Goal: Task Accomplishment & Management: Use online tool/utility

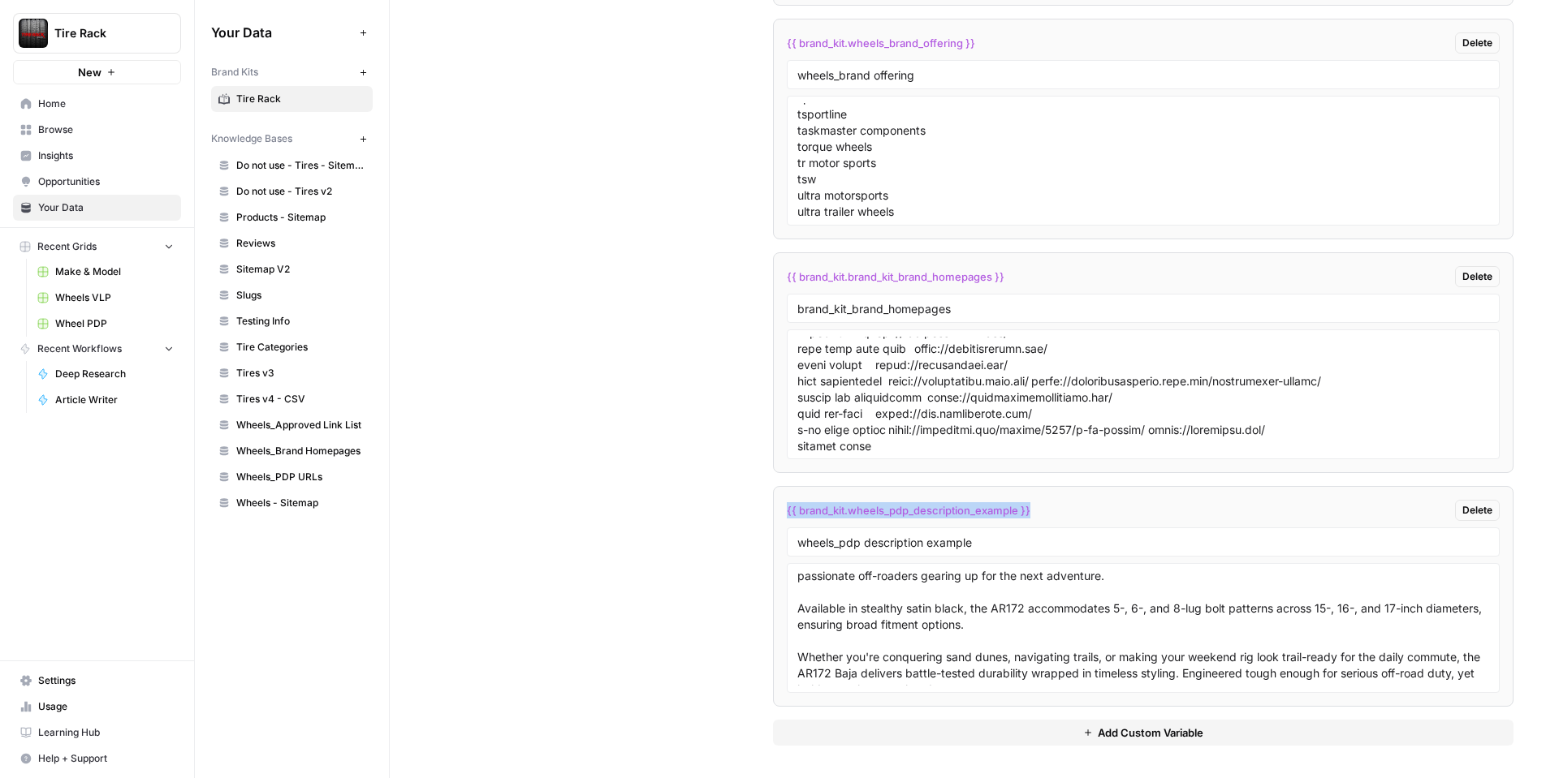
scroll to position [63, 0]
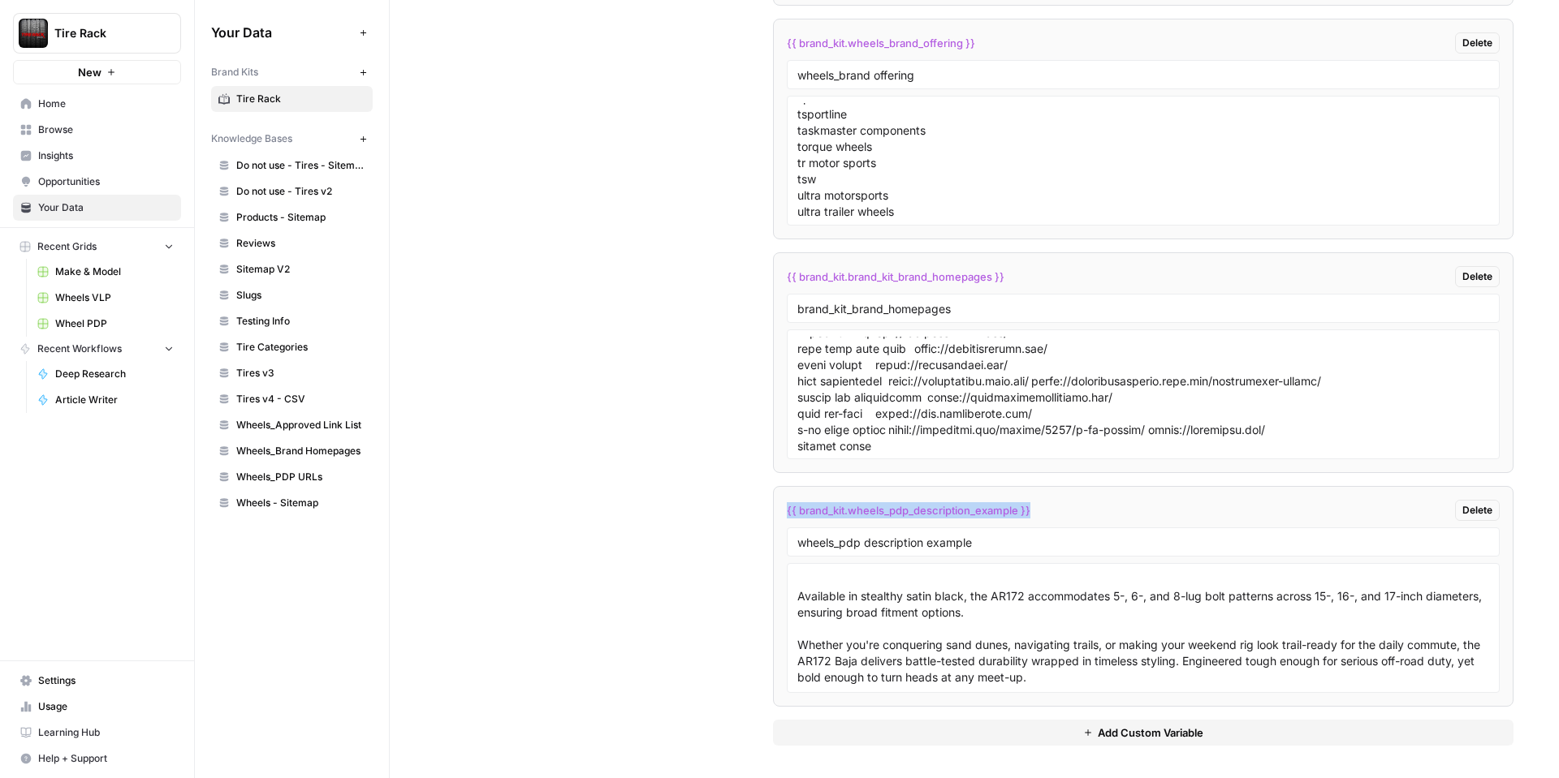
click at [75, 95] on link "Home" at bounding box center [97, 104] width 168 height 26
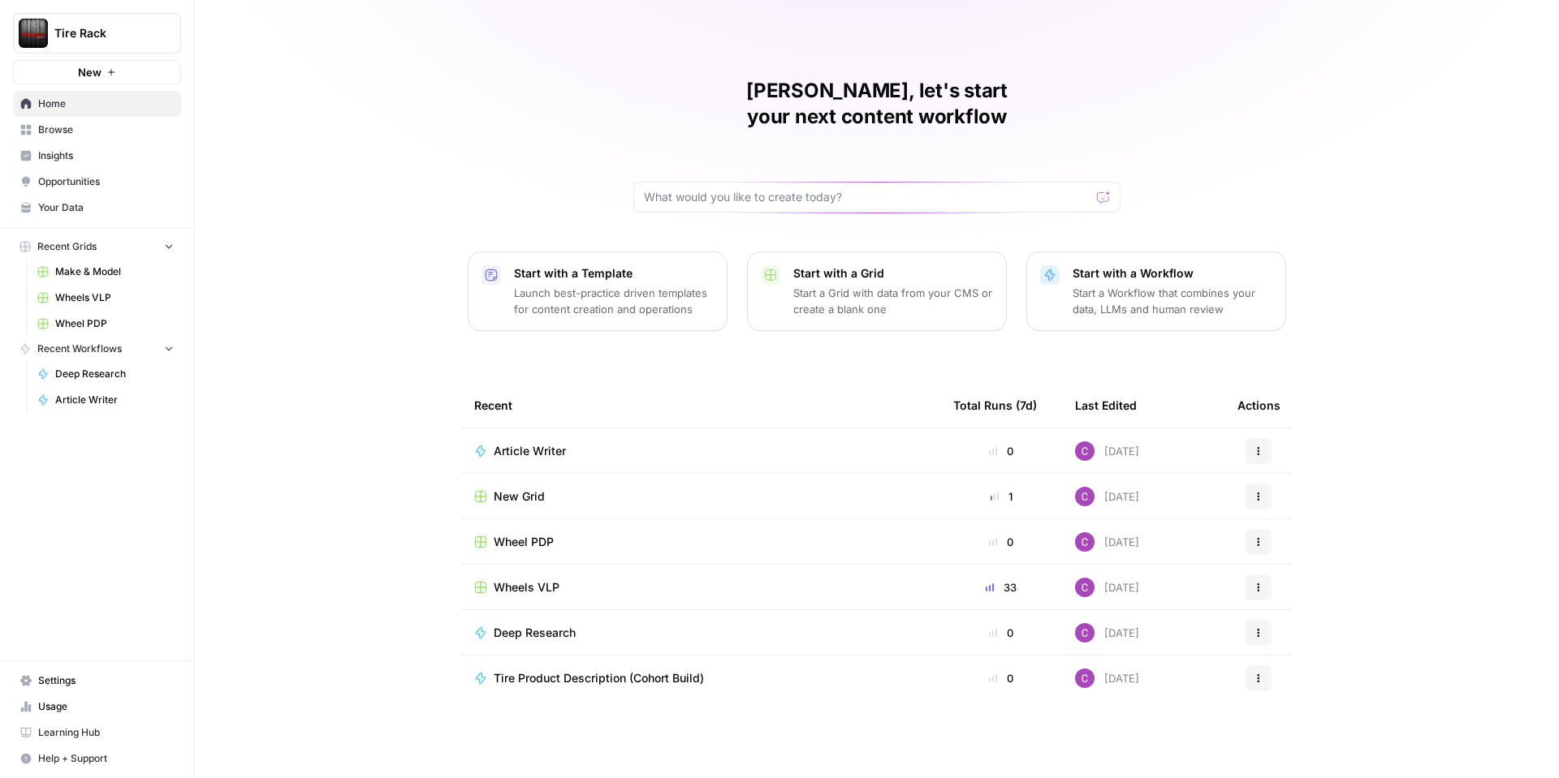
click at [75, 204] on span "Your Data" at bounding box center [106, 207] width 136 height 15
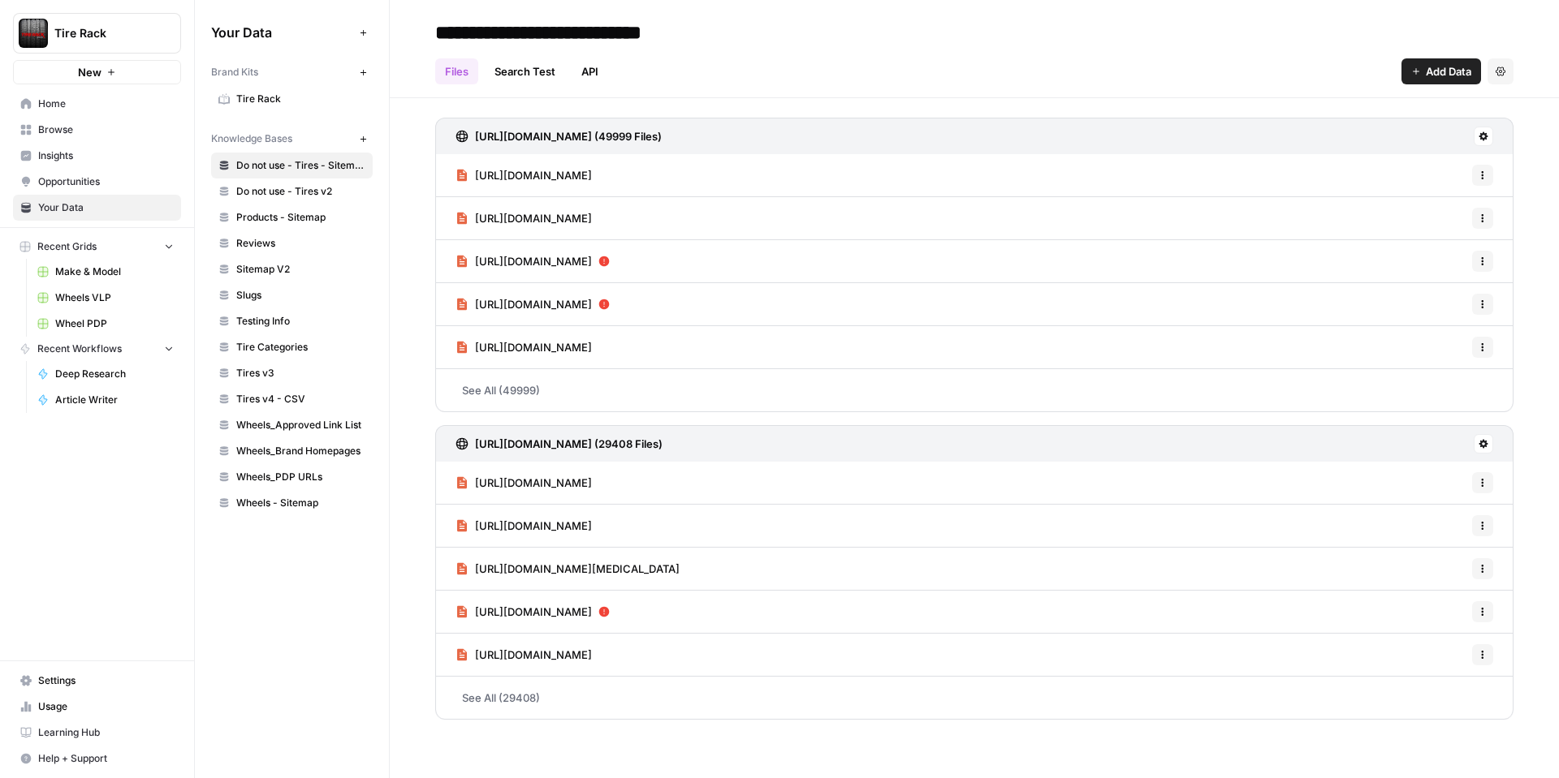
click at [74, 106] on span "Home" at bounding box center [106, 104] width 136 height 15
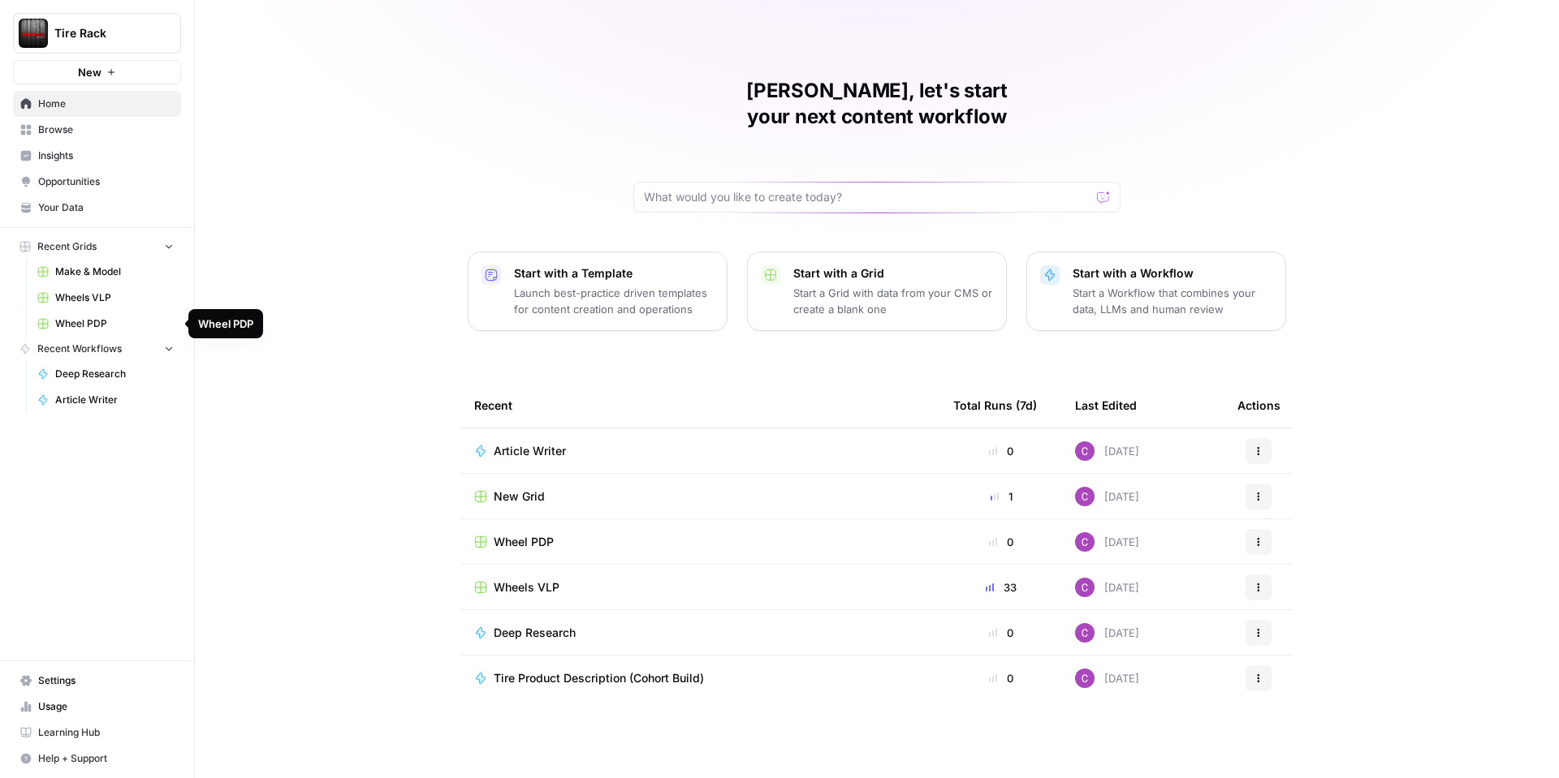
click at [64, 321] on span "Wheel PDP" at bounding box center [114, 324] width 119 height 15
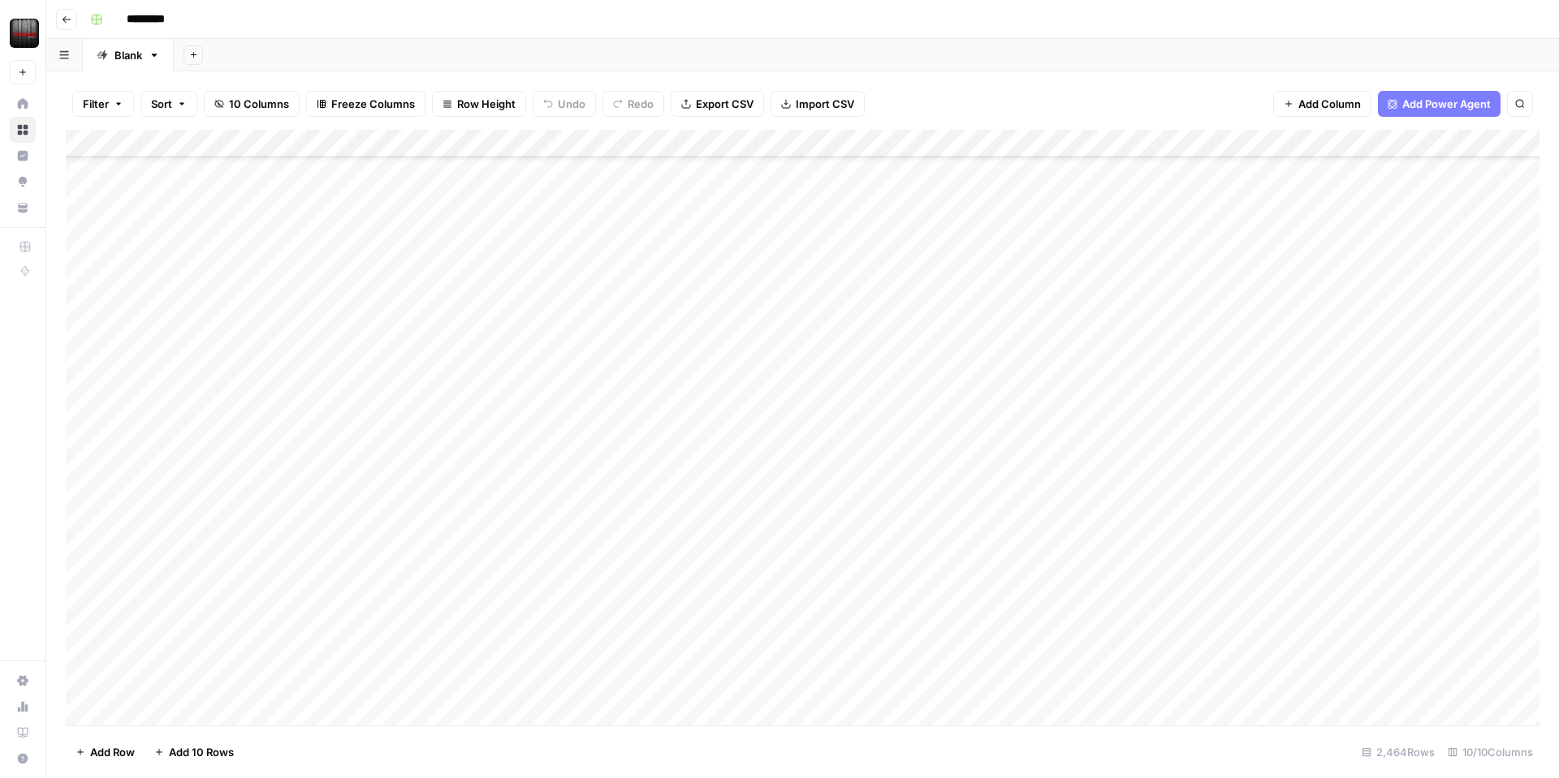
scroll to position [2473, 0]
type input "**********"
click at [275, 535] on div "Add Column" at bounding box center [802, 428] width 1473 height 596
click at [964, 604] on div "Add Column" at bounding box center [802, 428] width 1473 height 596
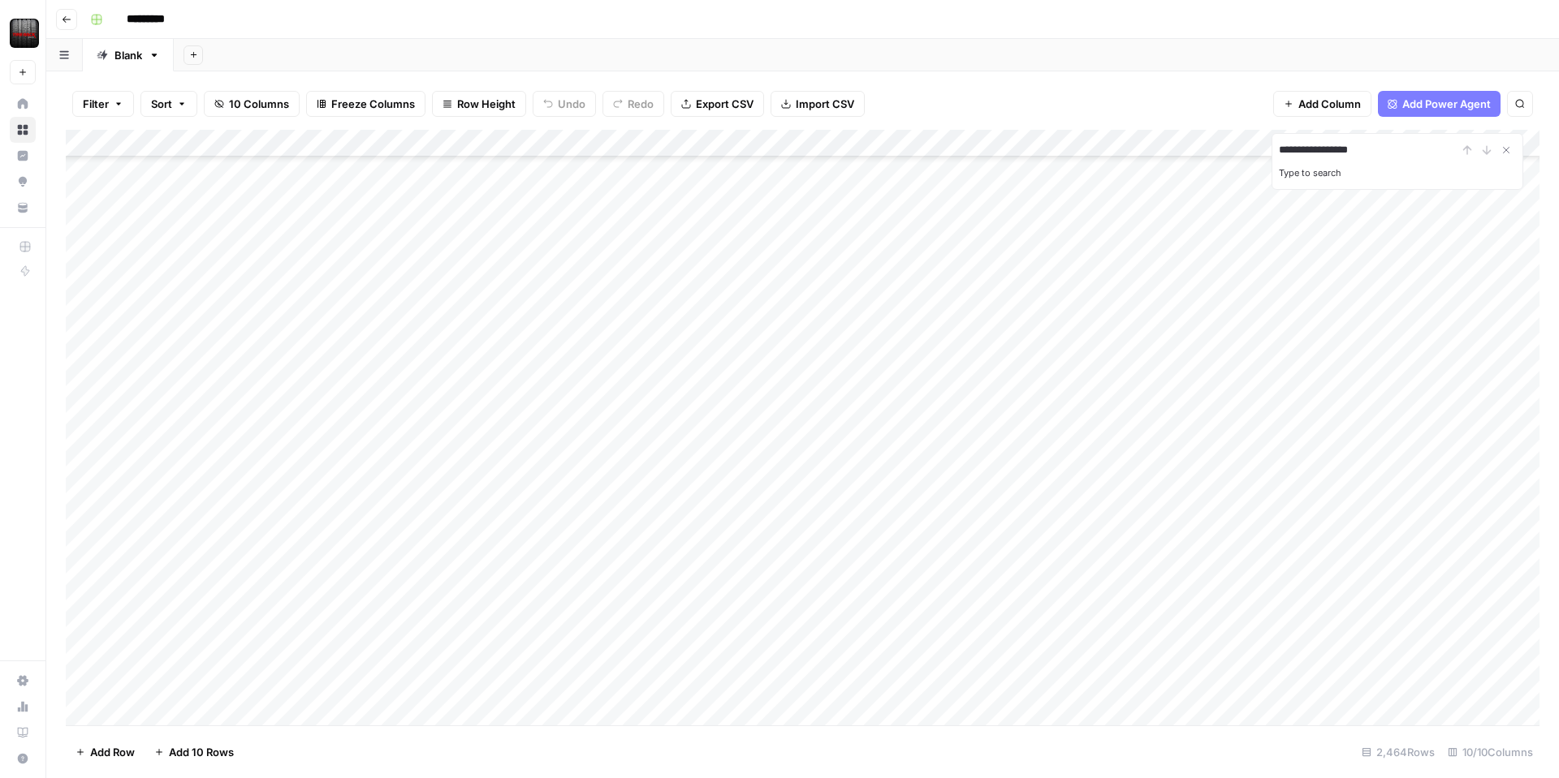
click at [964, 604] on div "Add Column" at bounding box center [802, 428] width 1473 height 596
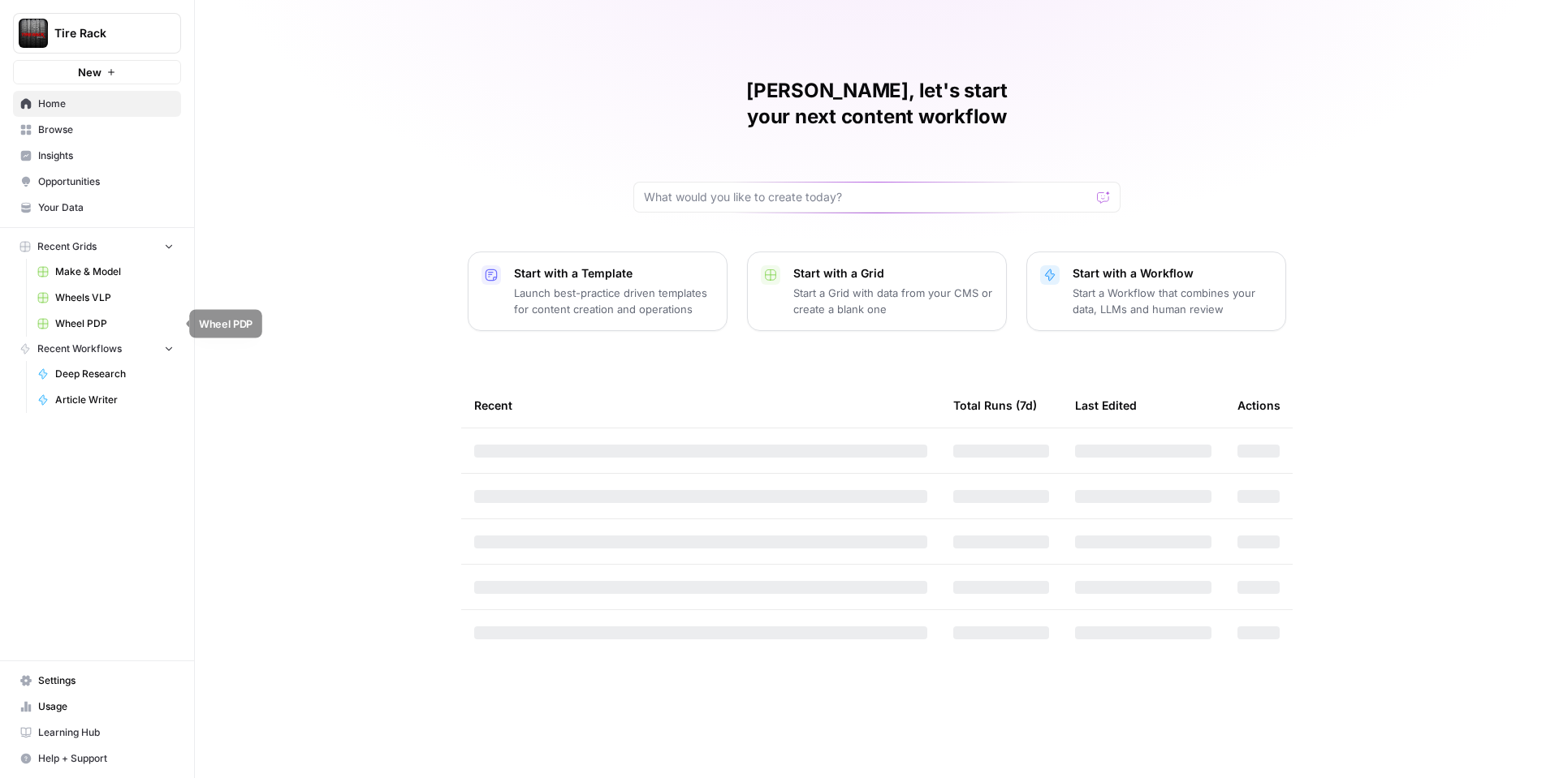
click at [84, 326] on span "Wheel PDP" at bounding box center [114, 324] width 119 height 15
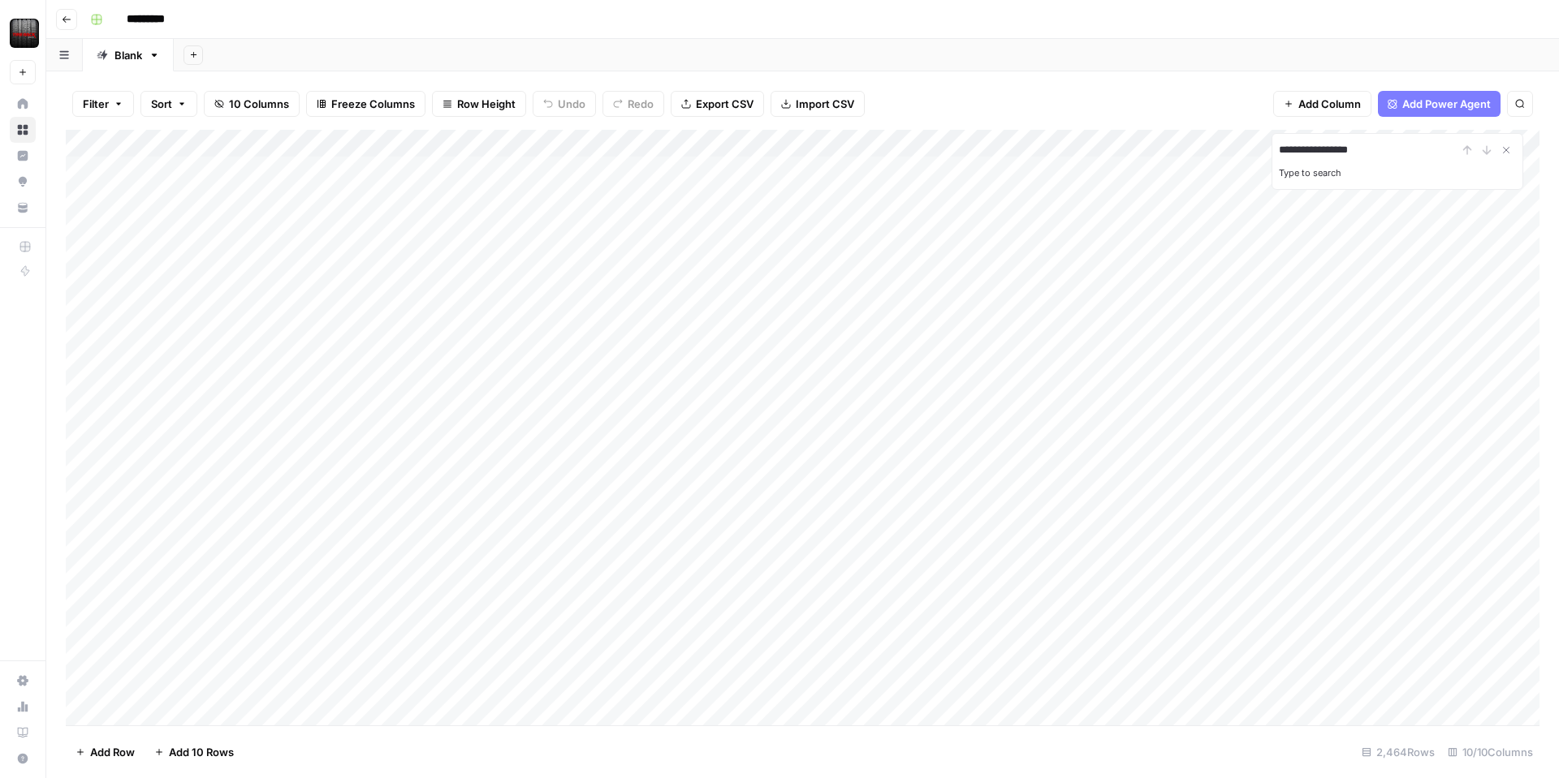
type input "**********"
click at [1394, 156] on input "**********" at bounding box center [1367, 149] width 179 height 19
click at [1486, 152] on div "**********" at bounding box center [1396, 149] width 237 height 19
click at [1503, 148] on icon "Close Search" at bounding box center [1505, 150] width 13 height 13
click at [1518, 100] on icon "button" at bounding box center [1520, 104] width 10 height 10
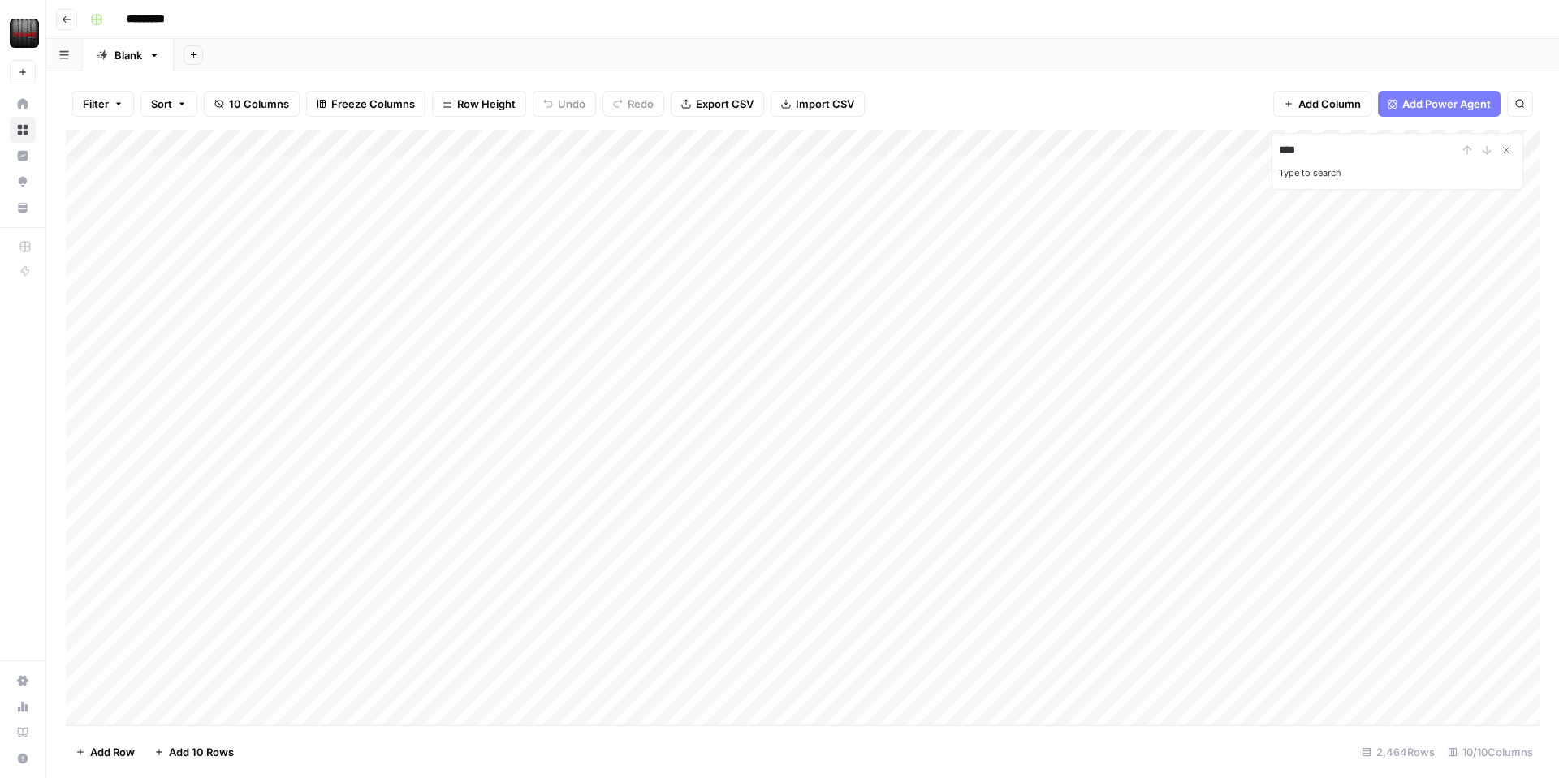
type input "**********"
click at [1382, 149] on input "**********" at bounding box center [1367, 149] width 179 height 19
click at [1167, 89] on div "Filter Sort 10 Columns Freeze Columns Row Height Undo Redo Export CSV Import CS…" at bounding box center [802, 104] width 1473 height 52
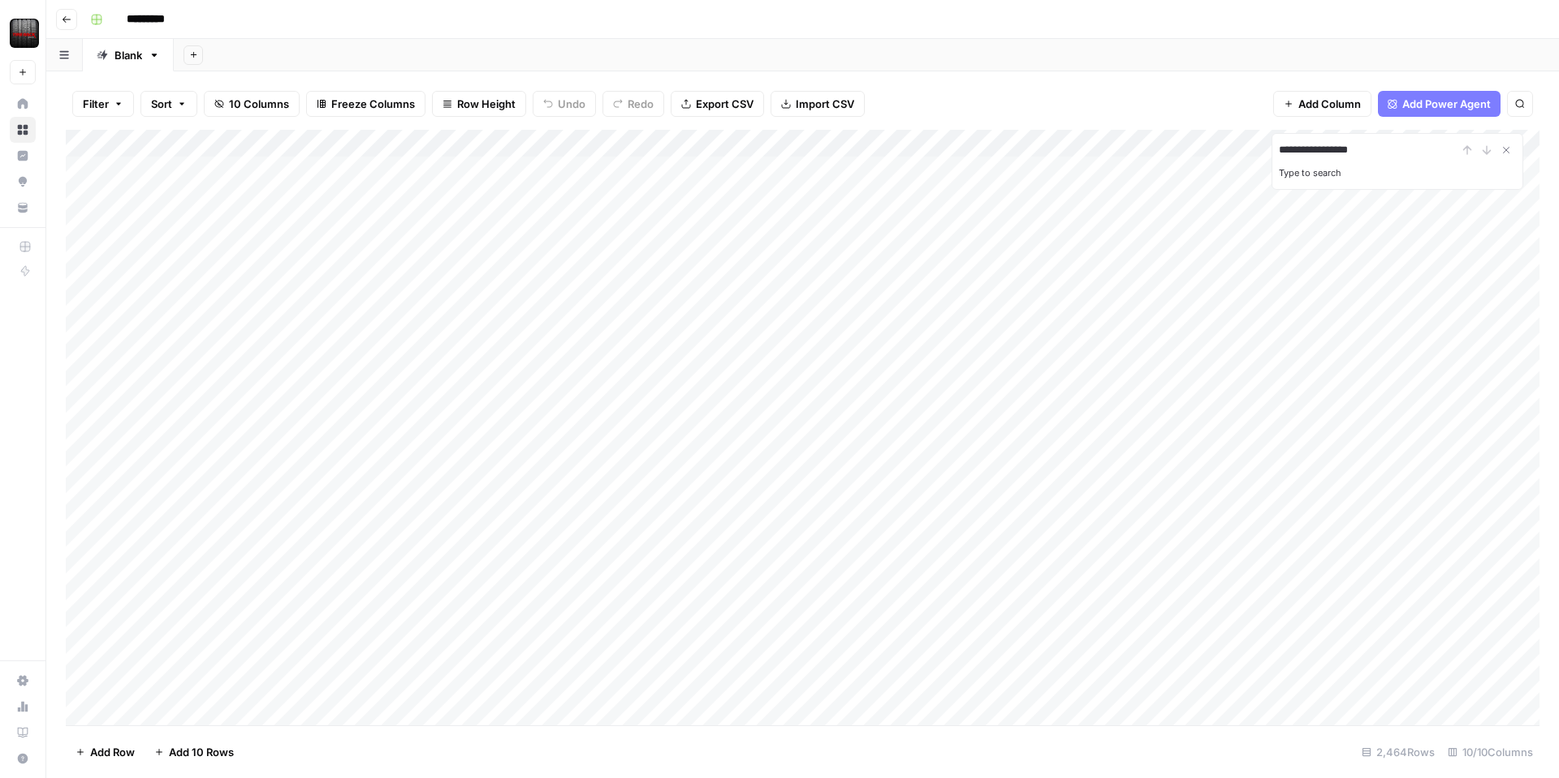
click at [1088, 80] on div "Filter Sort 10 Columns Freeze Columns Row Height Undo Redo Export CSV Import CS…" at bounding box center [802, 104] width 1473 height 52
click at [1514, 113] on button "Search" at bounding box center [1520, 104] width 26 height 26
click at [1397, 148] on input "**********" at bounding box center [1367, 149] width 179 height 19
click at [1344, 152] on input "**********" at bounding box center [1367, 149] width 179 height 19
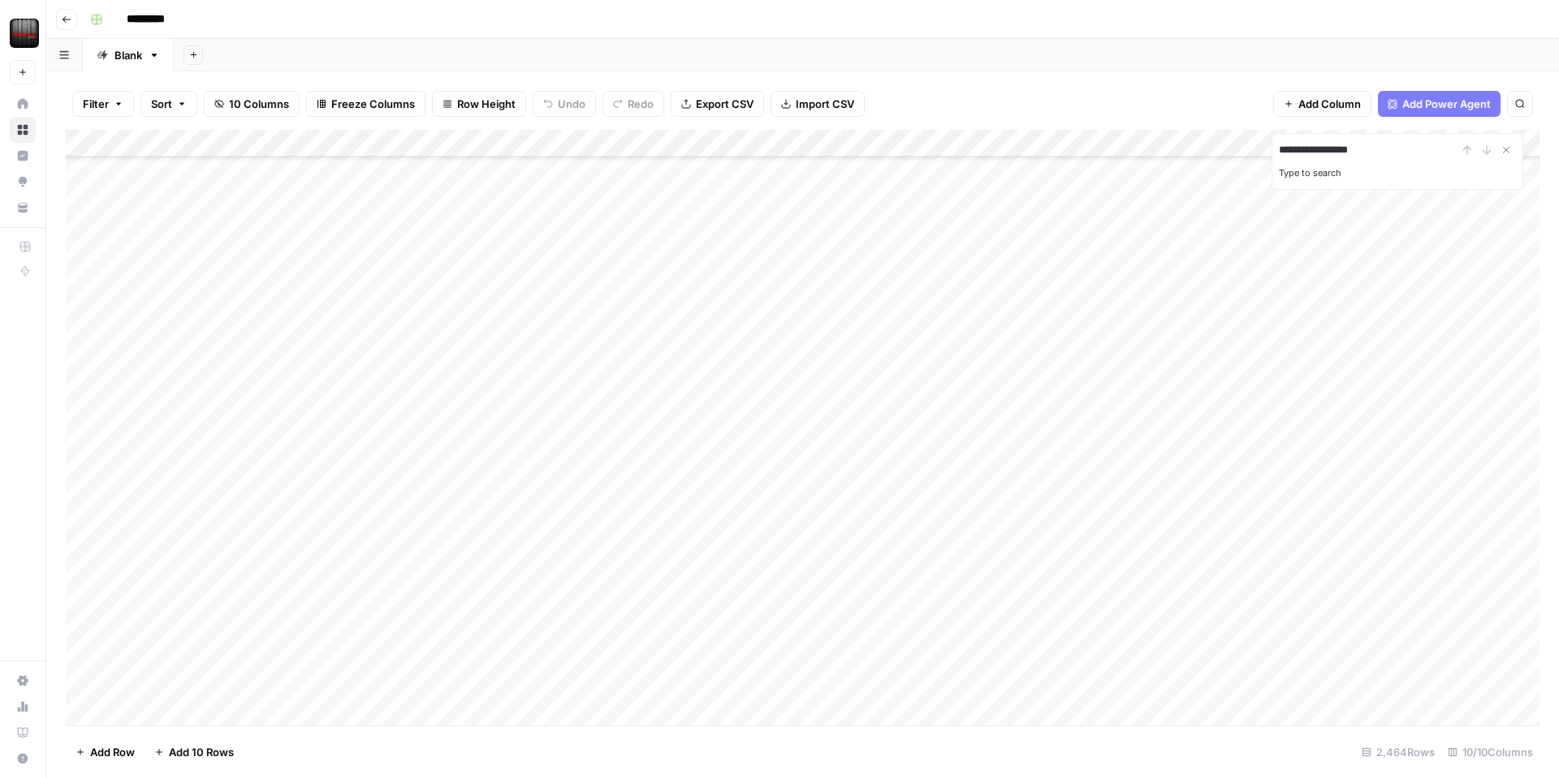
click at [1344, 152] on input "**********" at bounding box center [1367, 149] width 179 height 19
type input "**********"
click at [849, 332] on div "Add Column" at bounding box center [802, 428] width 1473 height 596
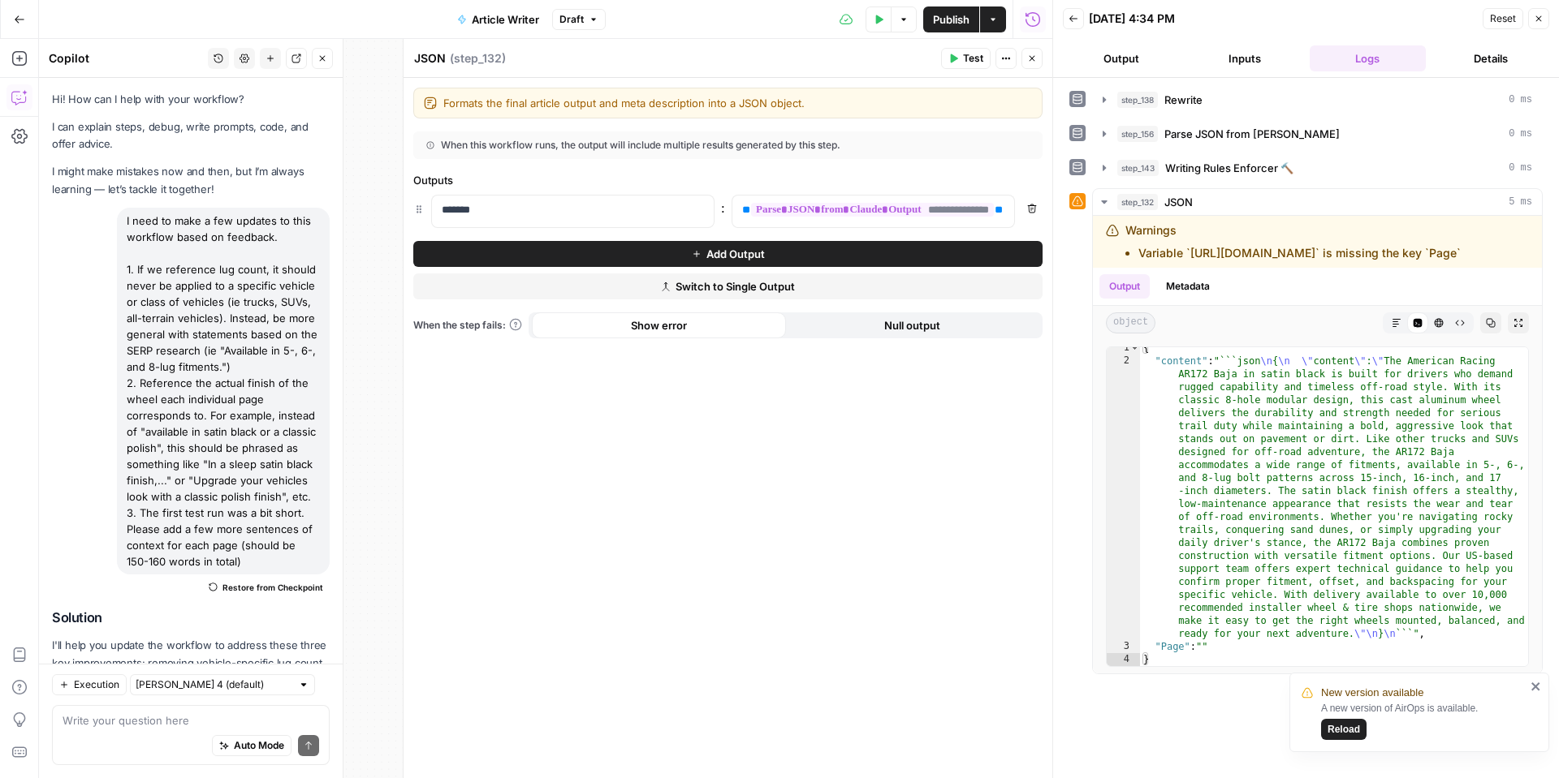
scroll to position [6, 0]
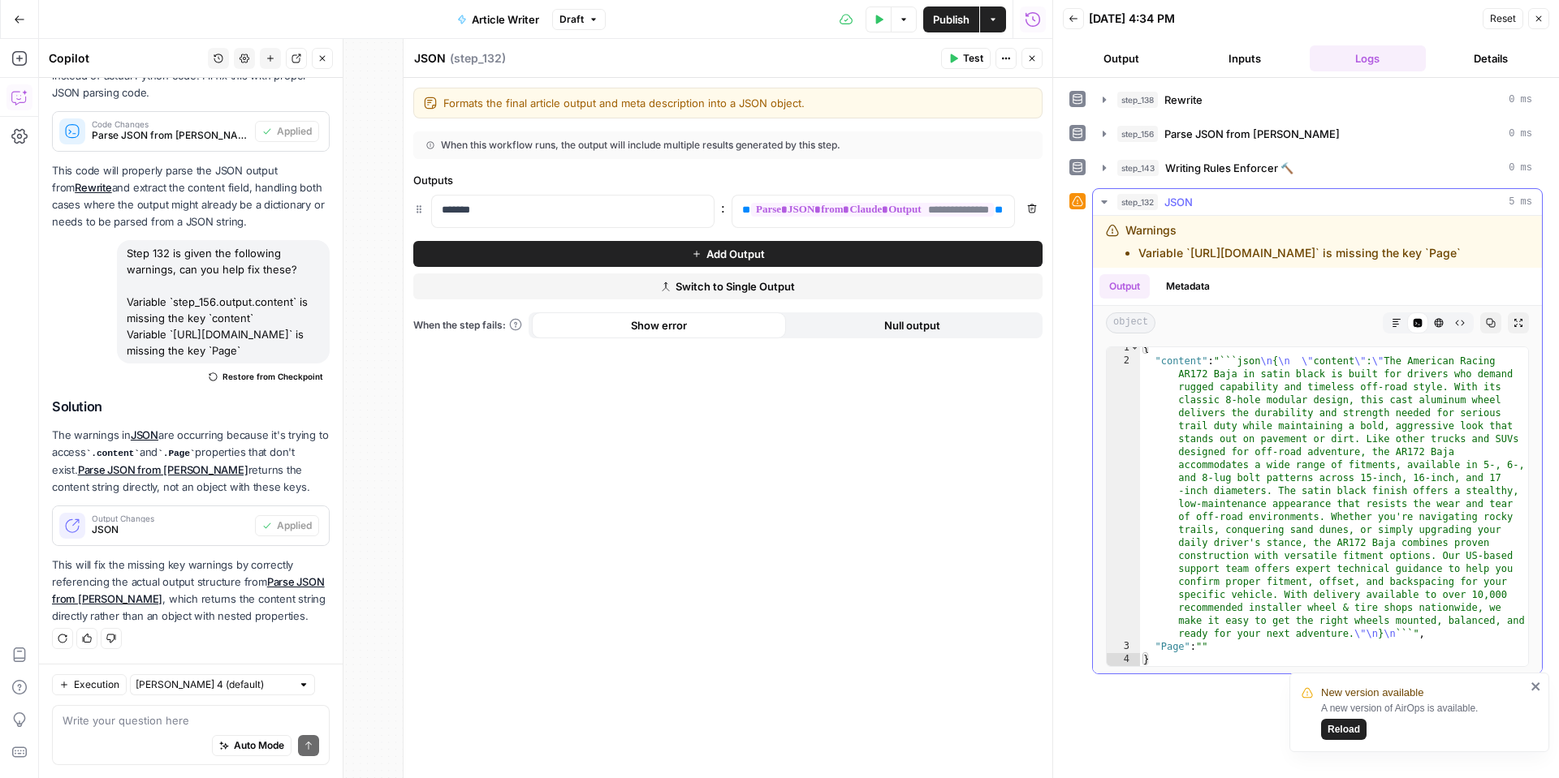
click at [1401, 324] on button "Markdown" at bounding box center [1396, 323] width 21 height 21
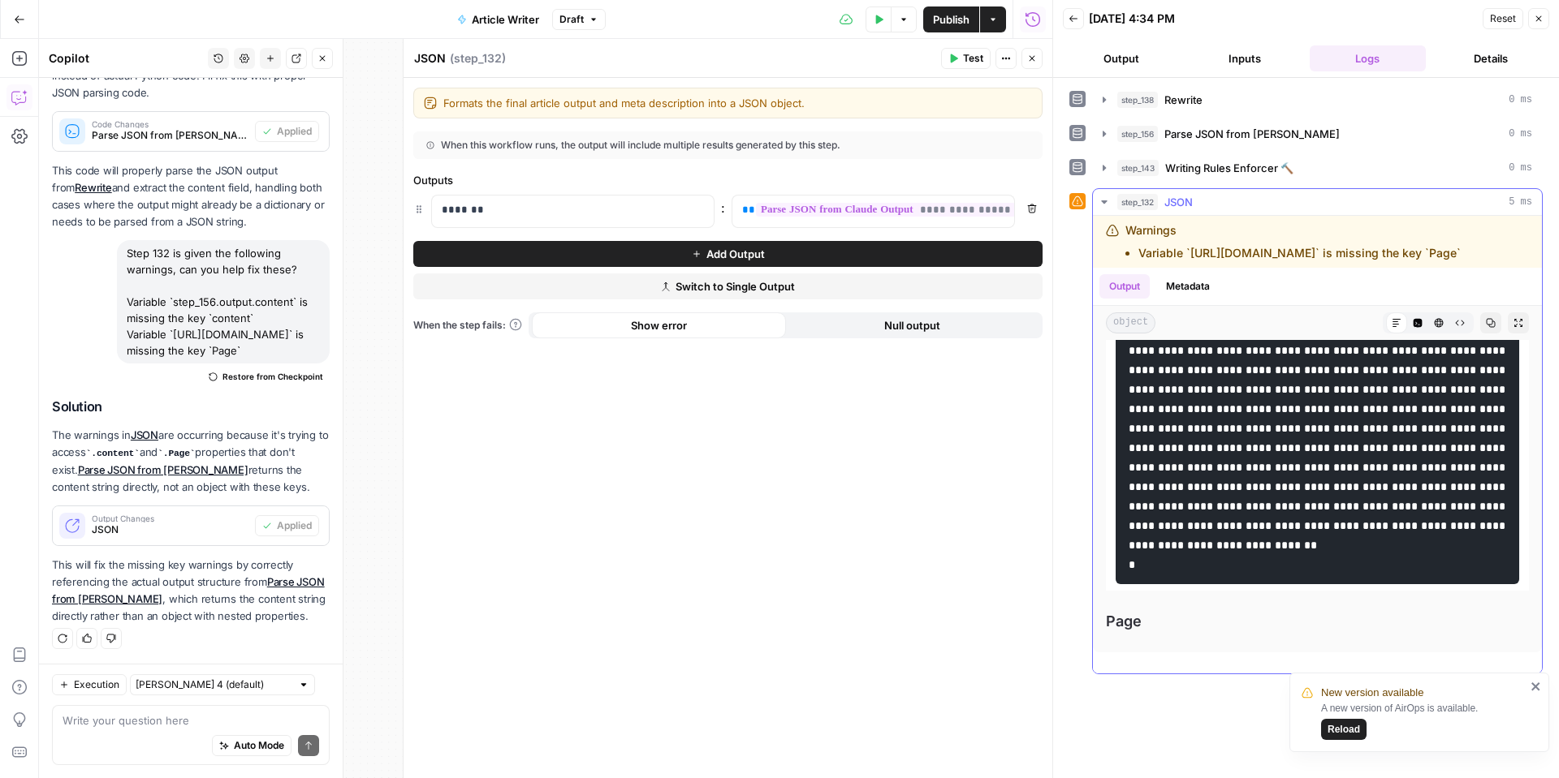
scroll to position [330, 0]
click at [1335, 729] on span "Reload" at bounding box center [1343, 729] width 32 height 15
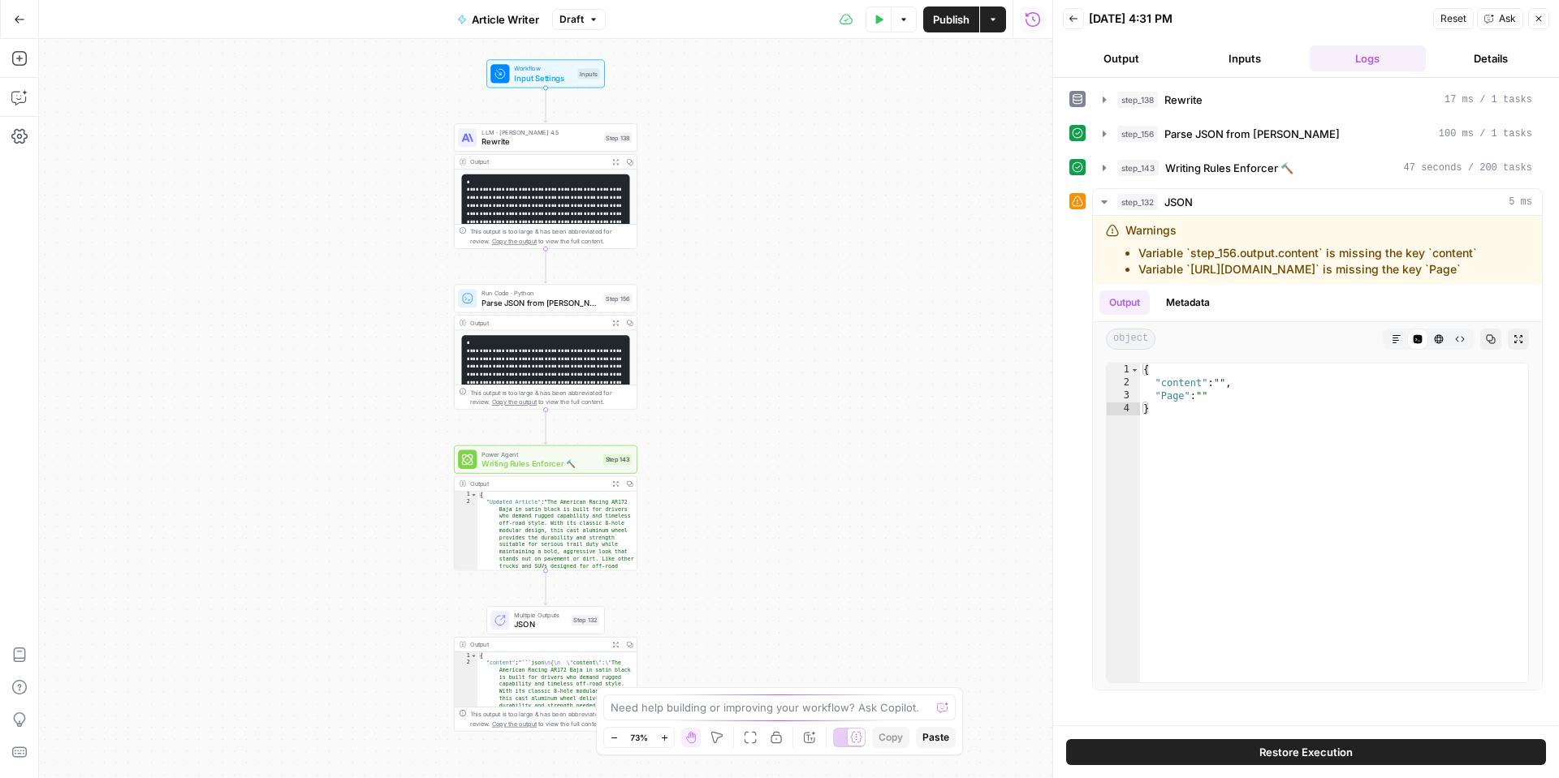
click at [614, 644] on icon "button" at bounding box center [616, 645] width 6 height 6
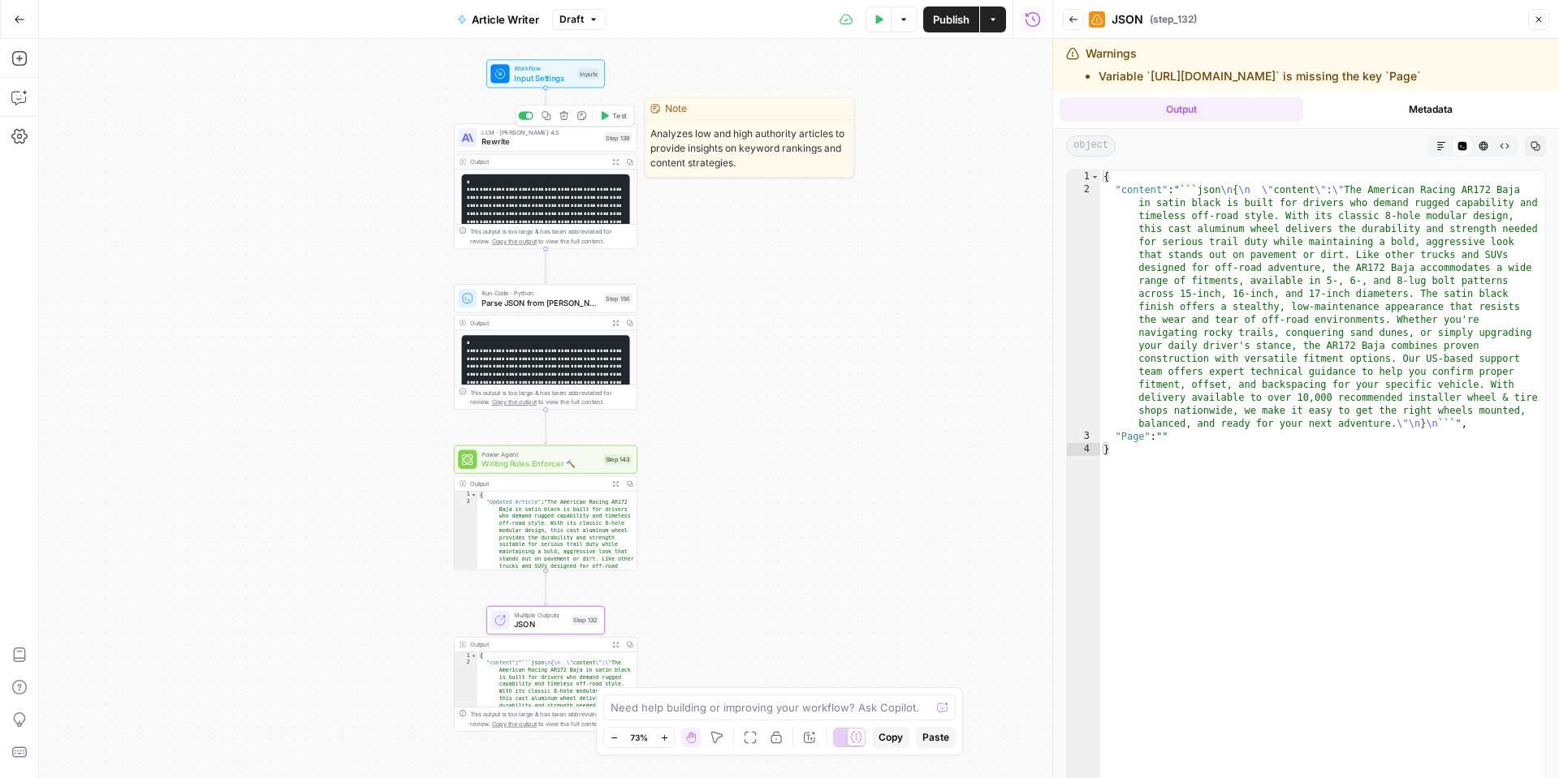
click at [522, 142] on span "Rewrite" at bounding box center [539, 142] width 117 height 12
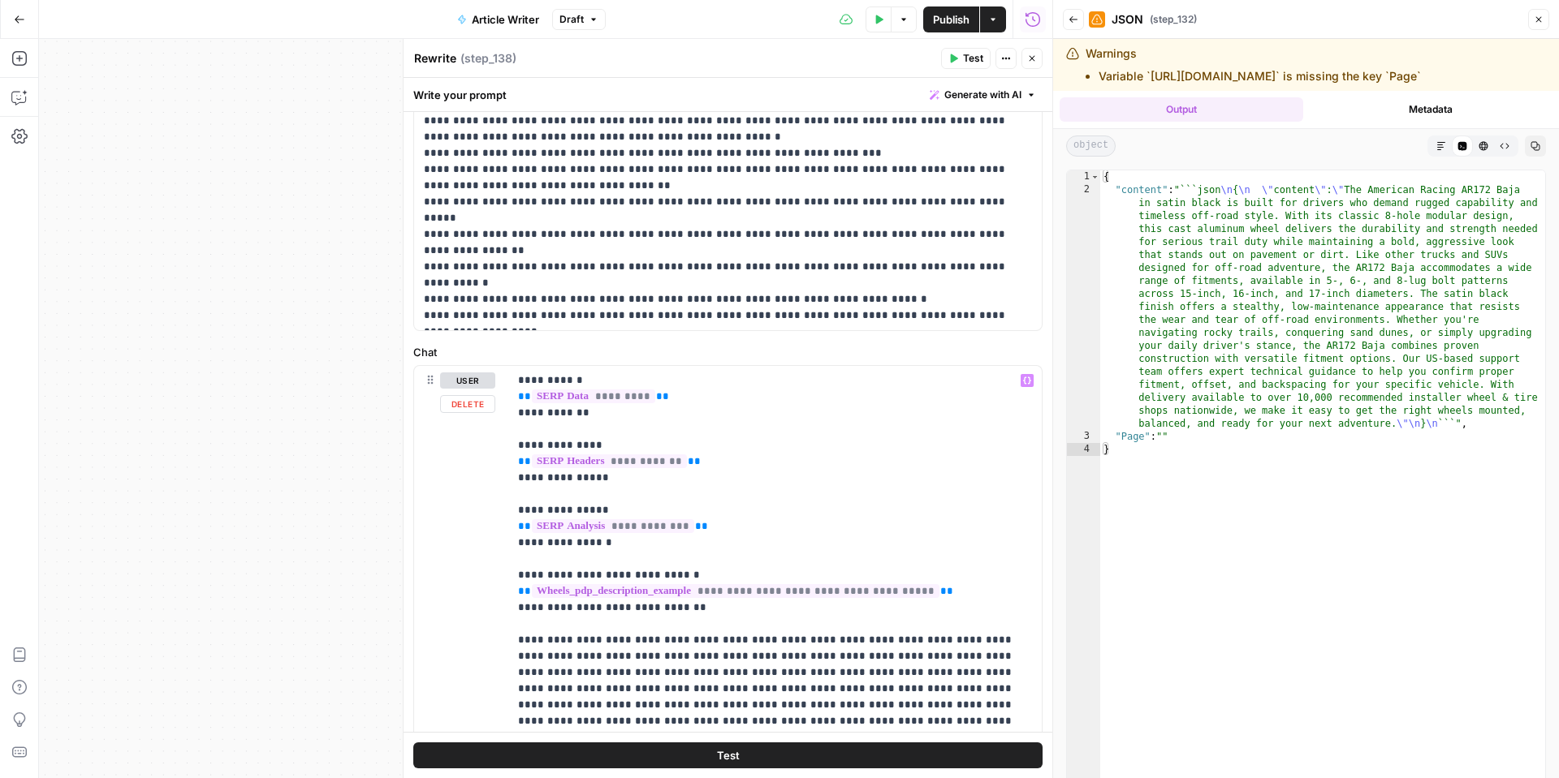
scroll to position [558, 0]
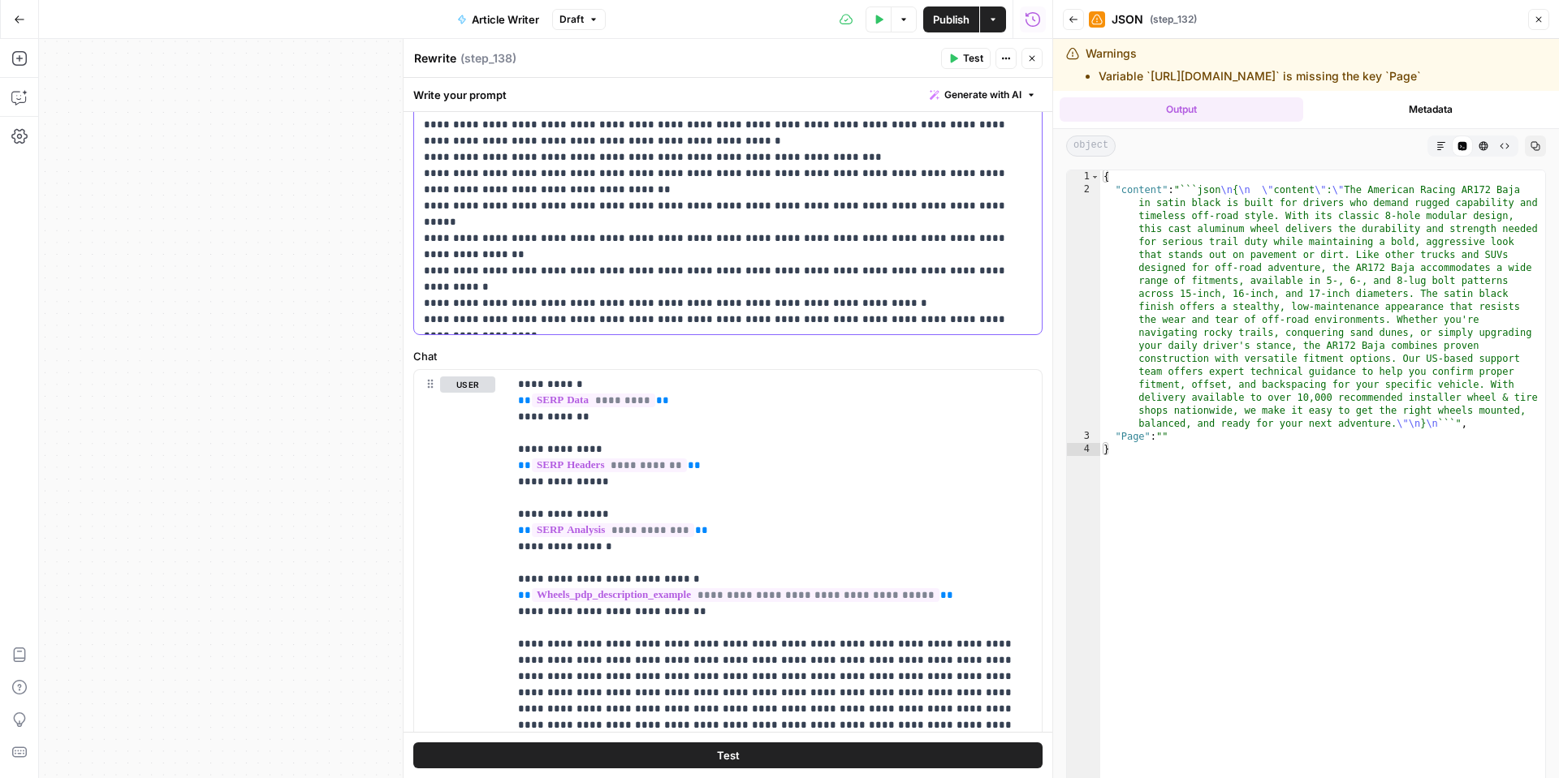
drag, startPoint x: 756, startPoint y: 326, endPoint x: 420, endPoint y: 258, distance: 342.0
click at [420, 258] on div "**********" at bounding box center [727, 4] width 627 height 662
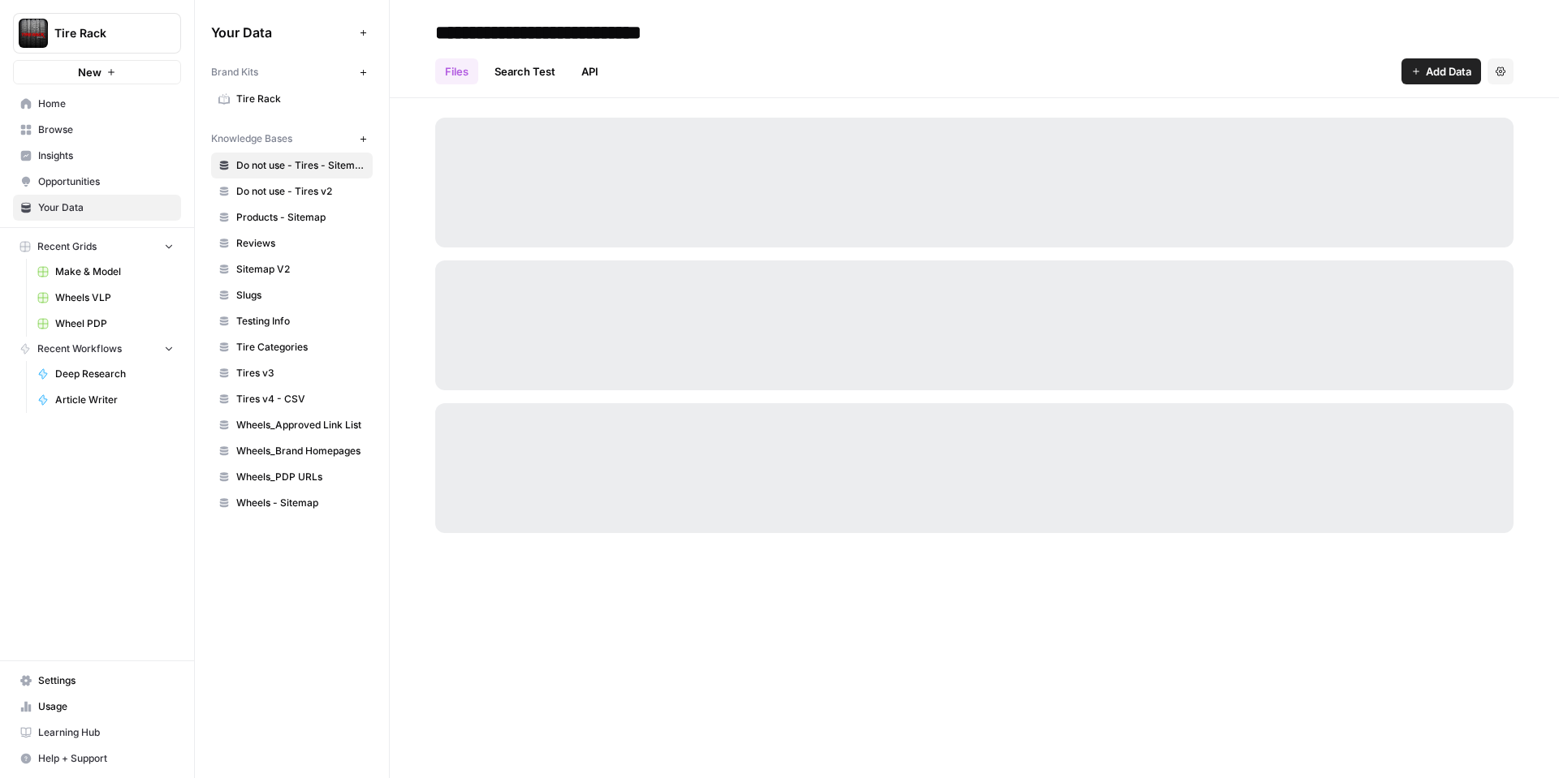
click at [276, 98] on span "Tire Rack" at bounding box center [300, 99] width 129 height 15
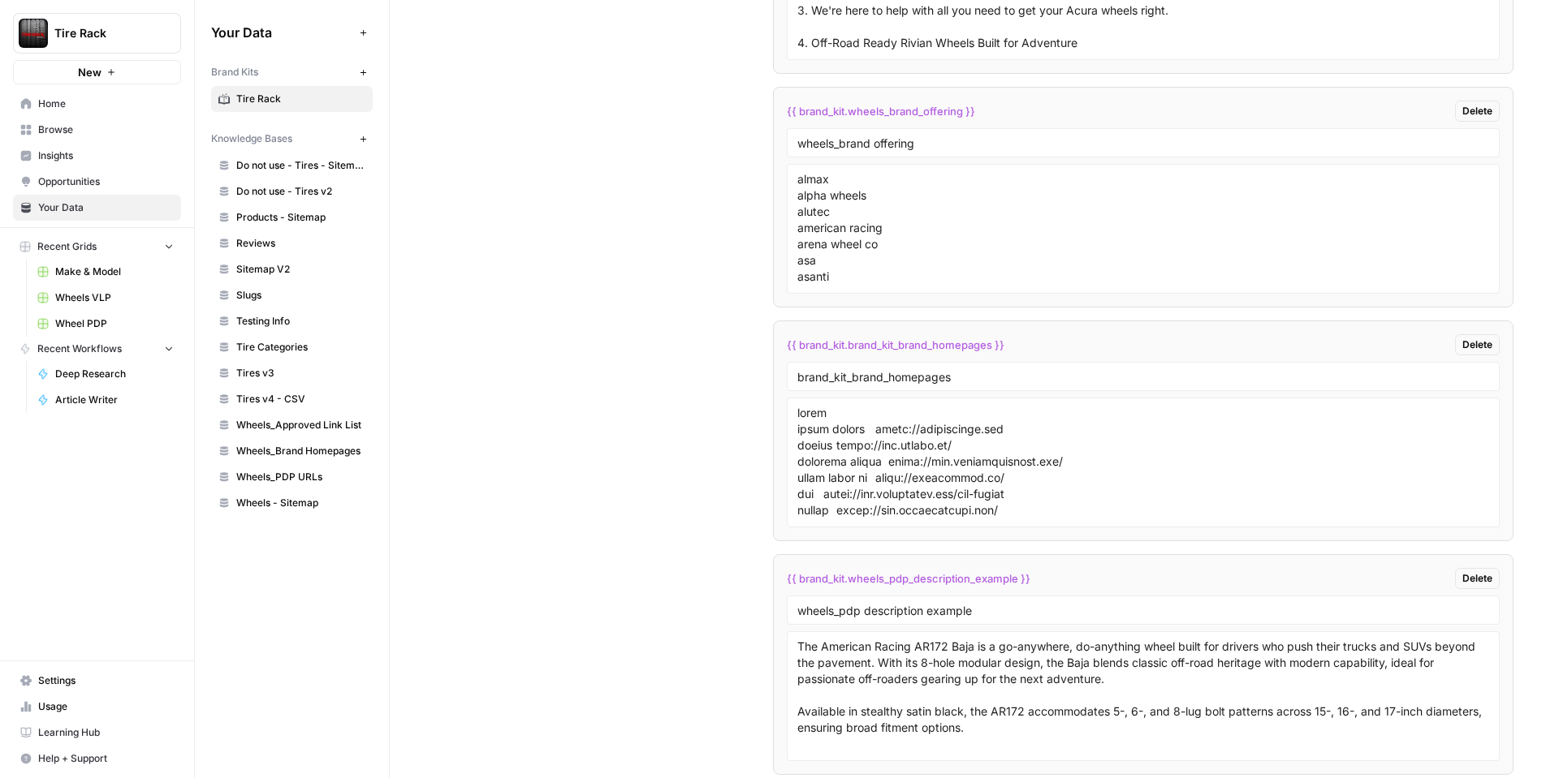
scroll to position [3826, 0]
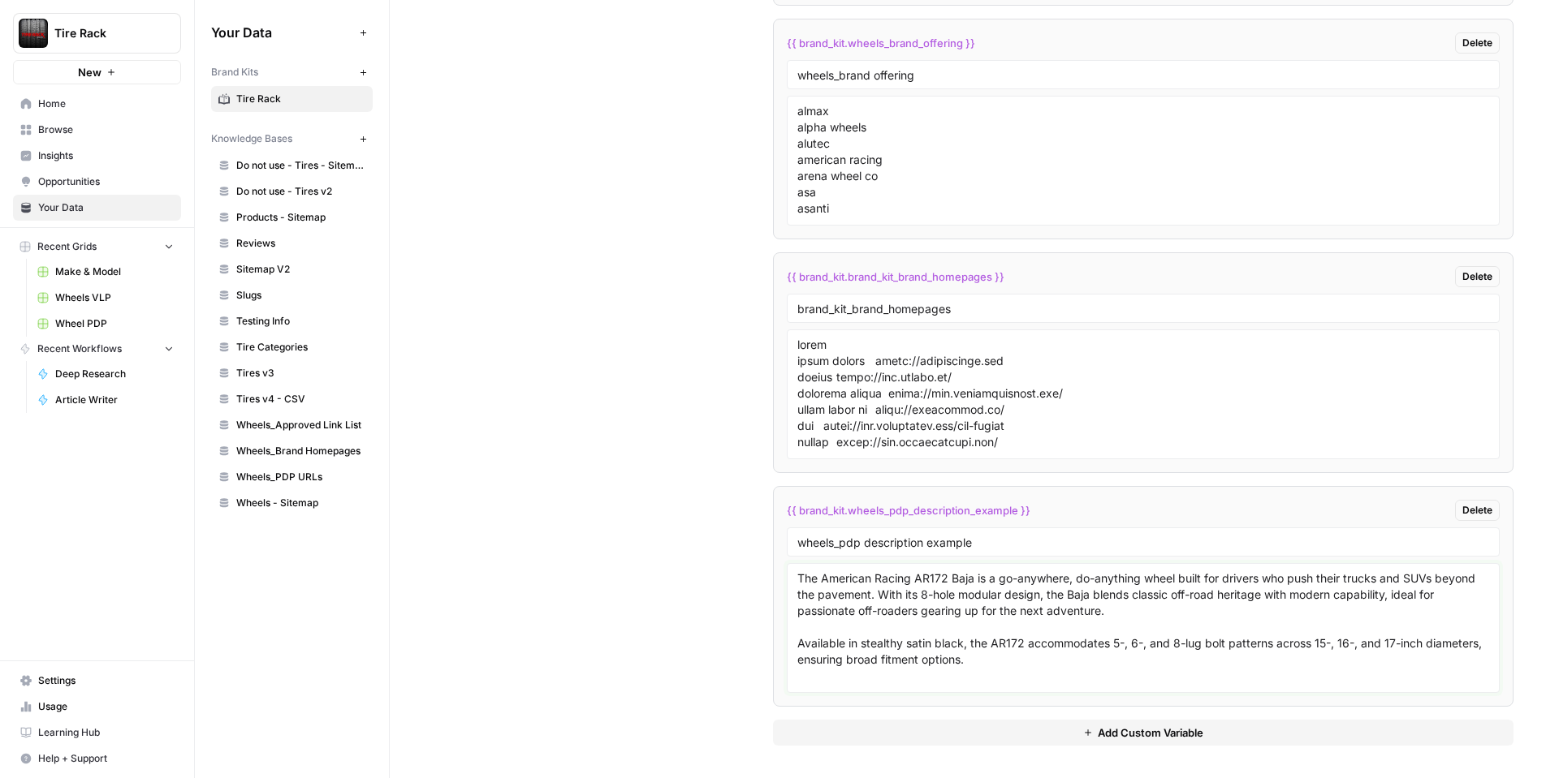
click at [799, 577] on textarea "The American Racing AR172 Baja is a go-anywhere, do-anything wheel built for dr…" at bounding box center [1143, 628] width 692 height 115
click at [997, 660] on textarea "1. The American Racing AR172 Baja is a go-anywhere, do-anything wheel built for…" at bounding box center [1143, 628] width 692 height 115
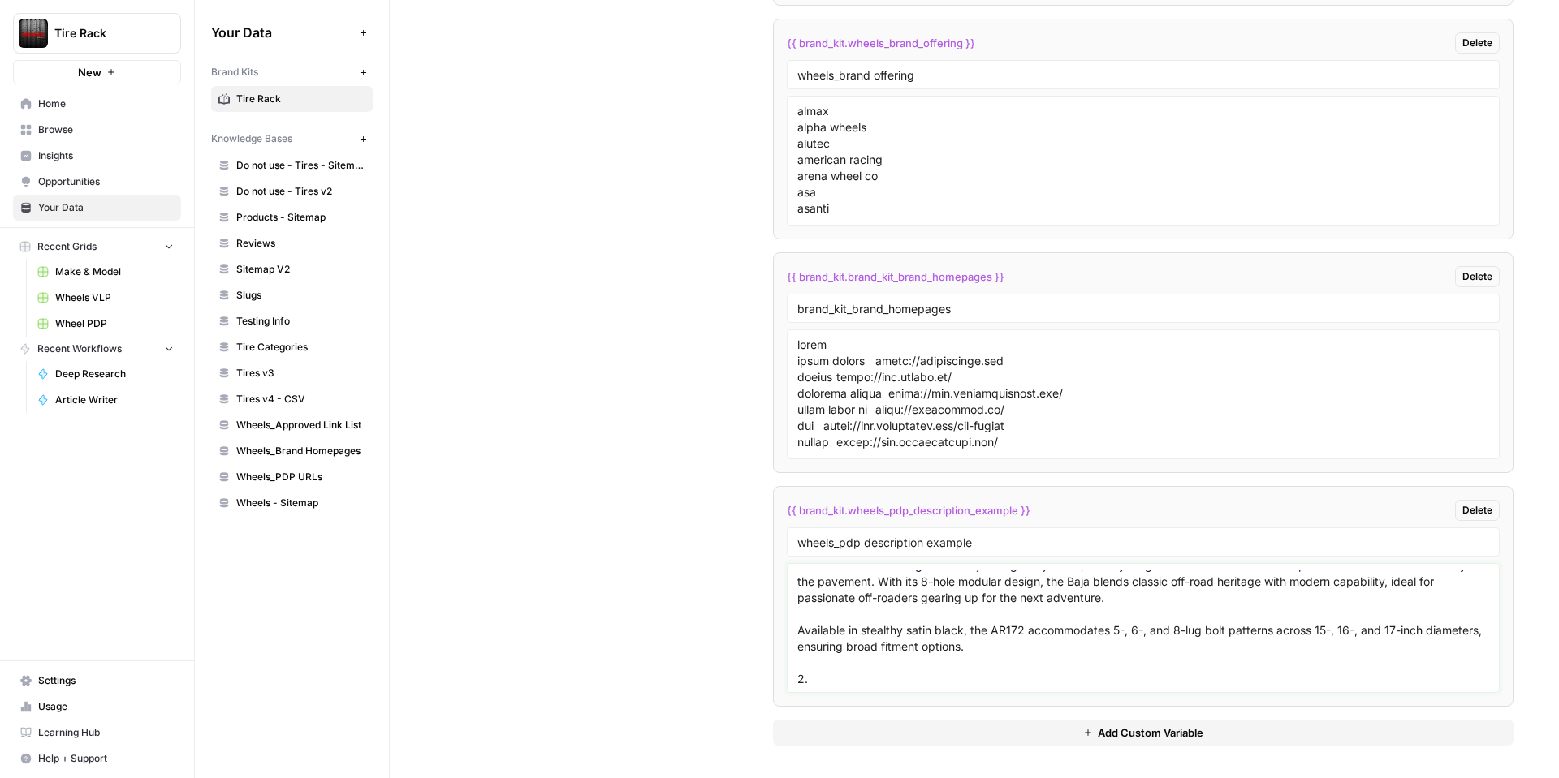
paste textarea "The Black Rhino Alpha represents a bold off-road evolution of Black Rhino’s mos…"
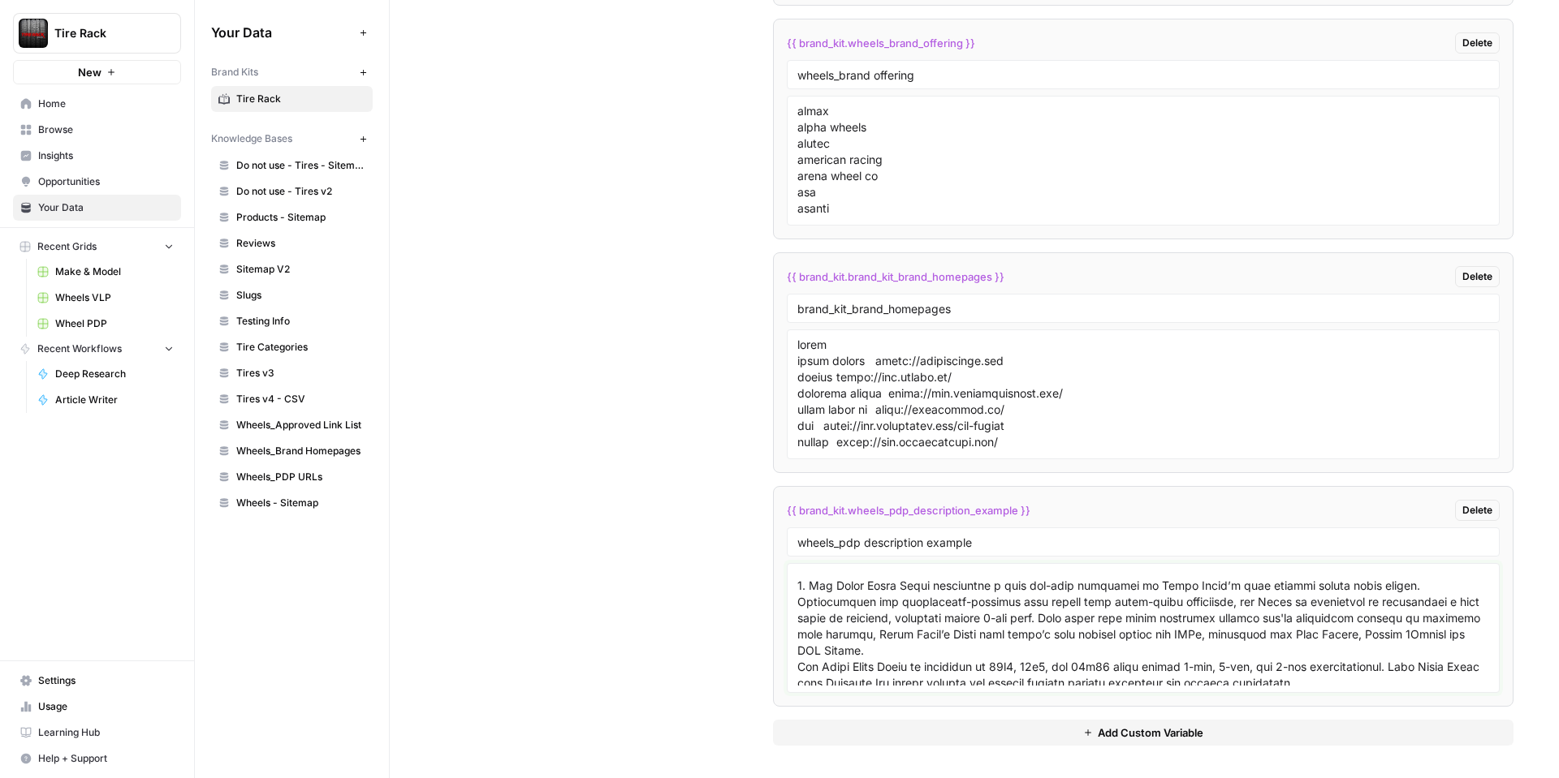
scroll to position [104, 0]
click at [1005, 541] on input "wheels_pdp description example" at bounding box center [1143, 542] width 692 height 15
click at [1439, 636] on textarea at bounding box center [1143, 628] width 692 height 115
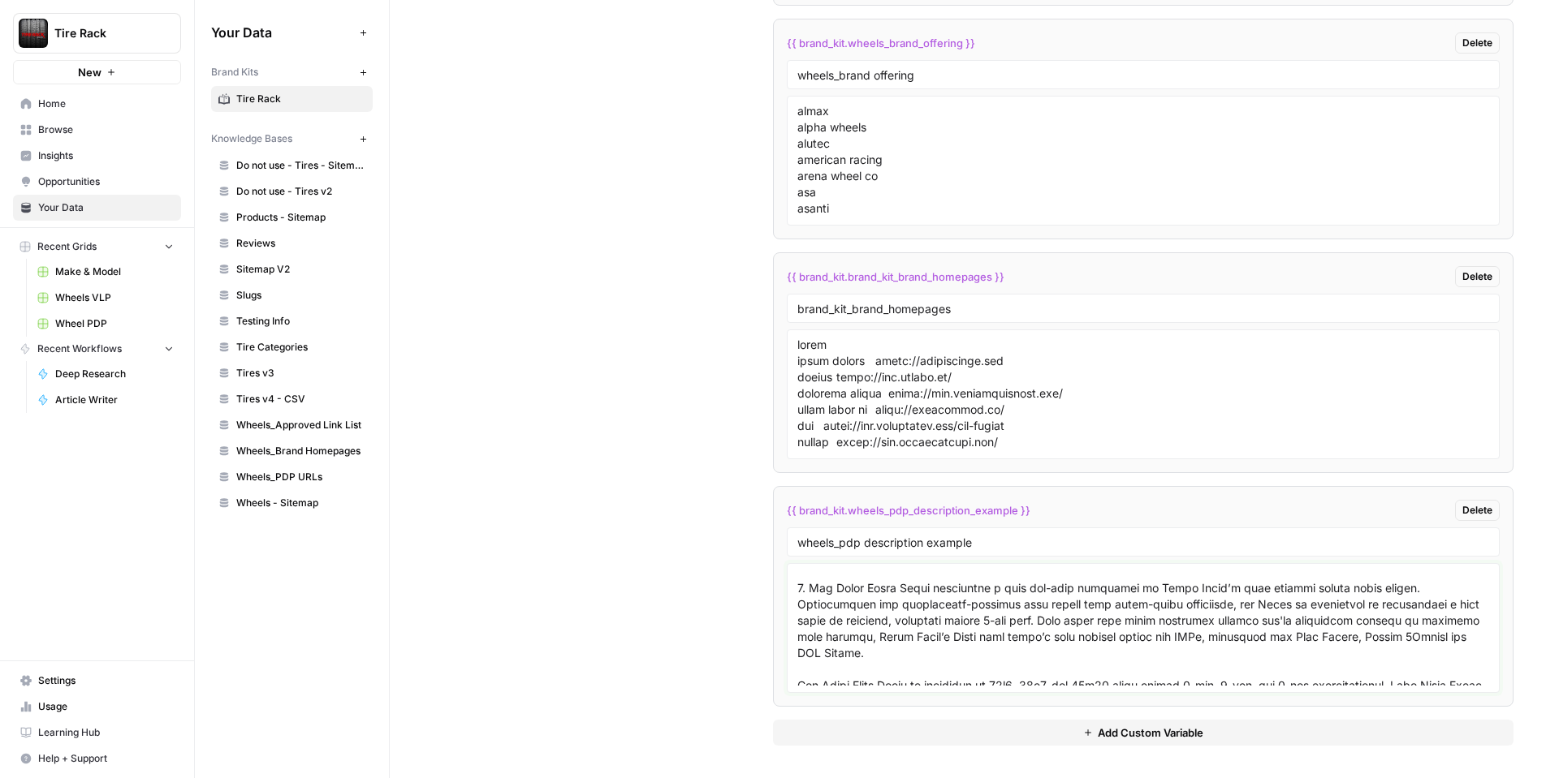
scroll to position [120, 0]
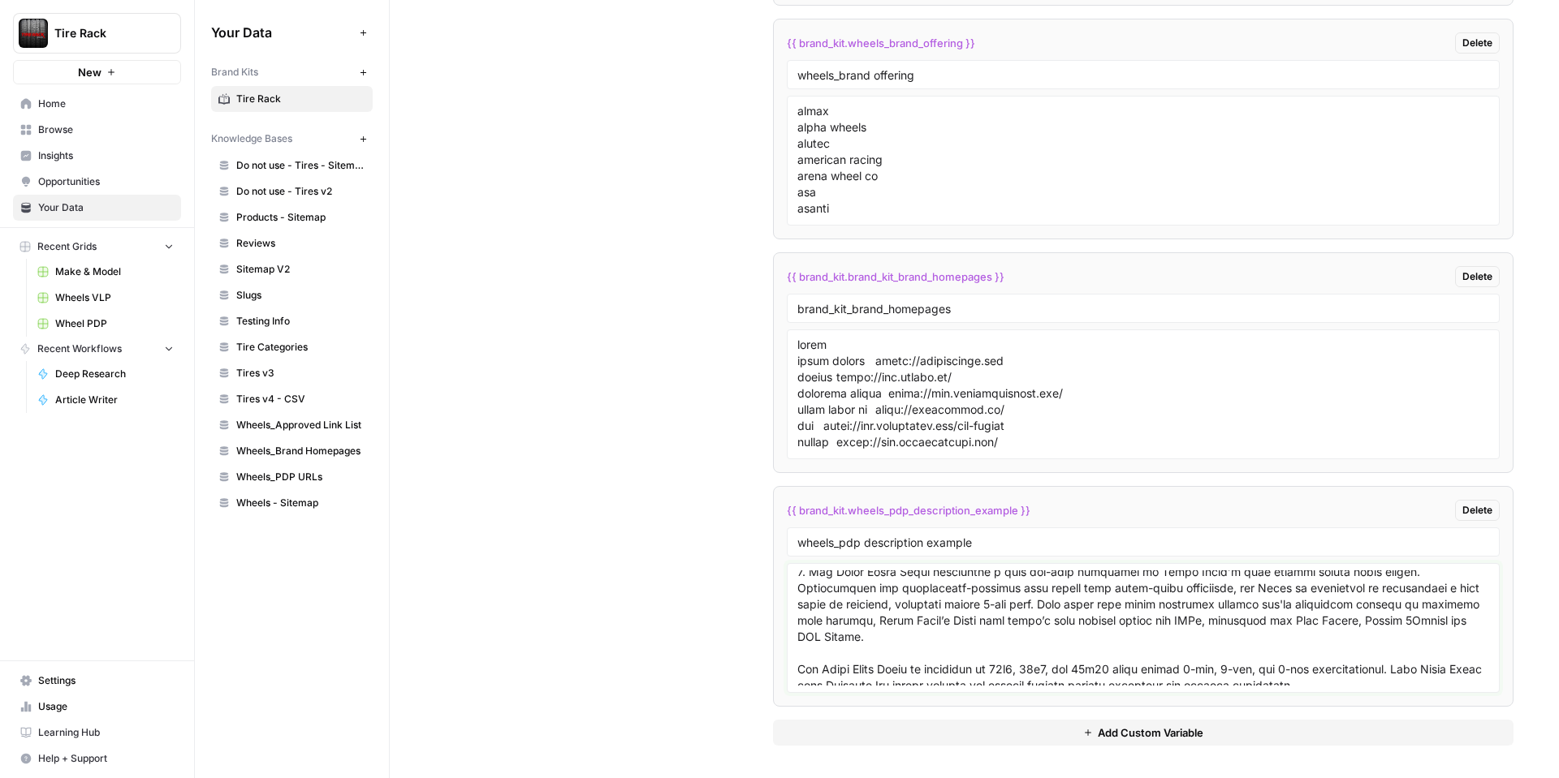
click at [1357, 662] on textarea at bounding box center [1143, 628] width 692 height 115
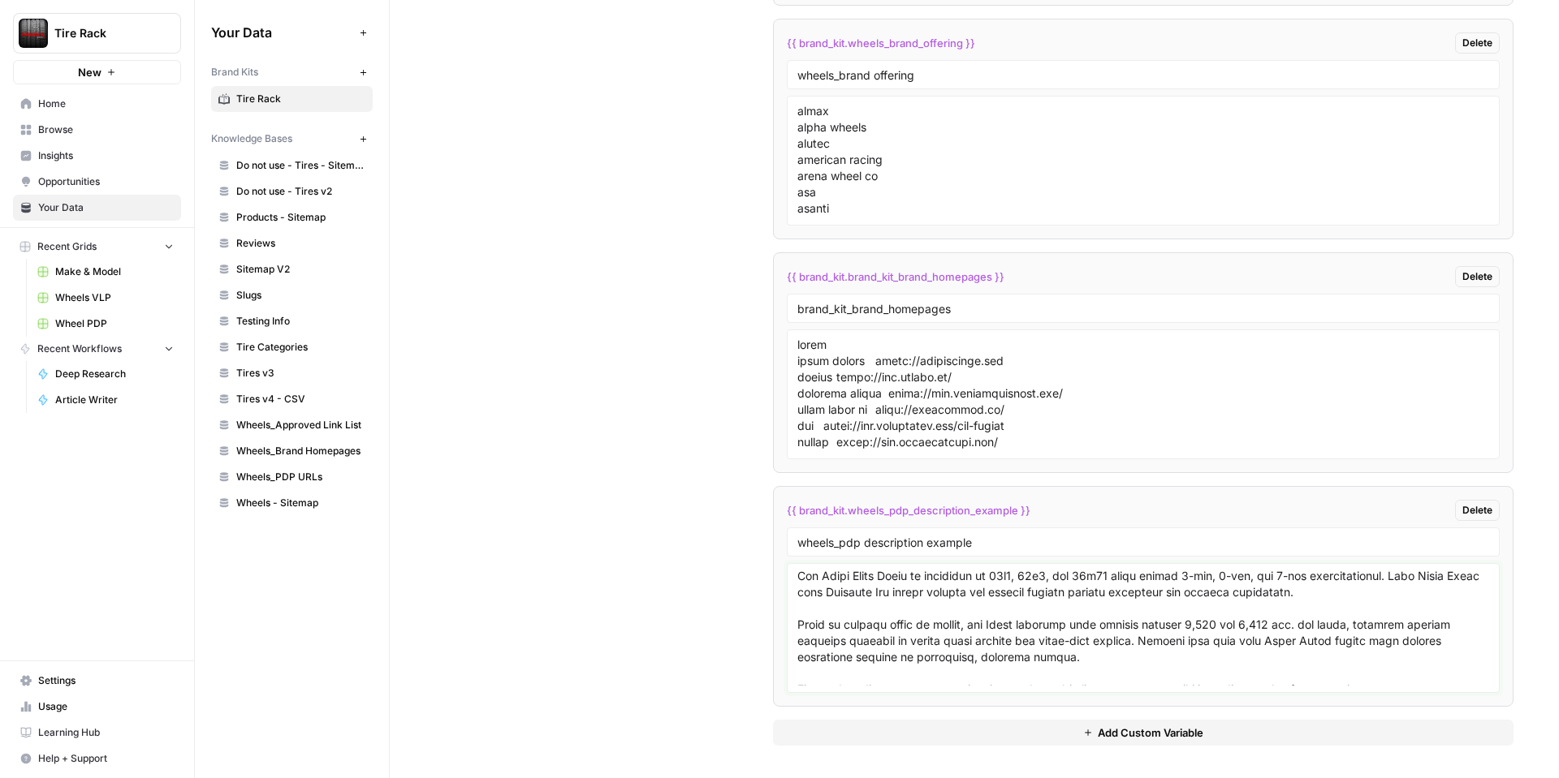
scroll to position [258, 0]
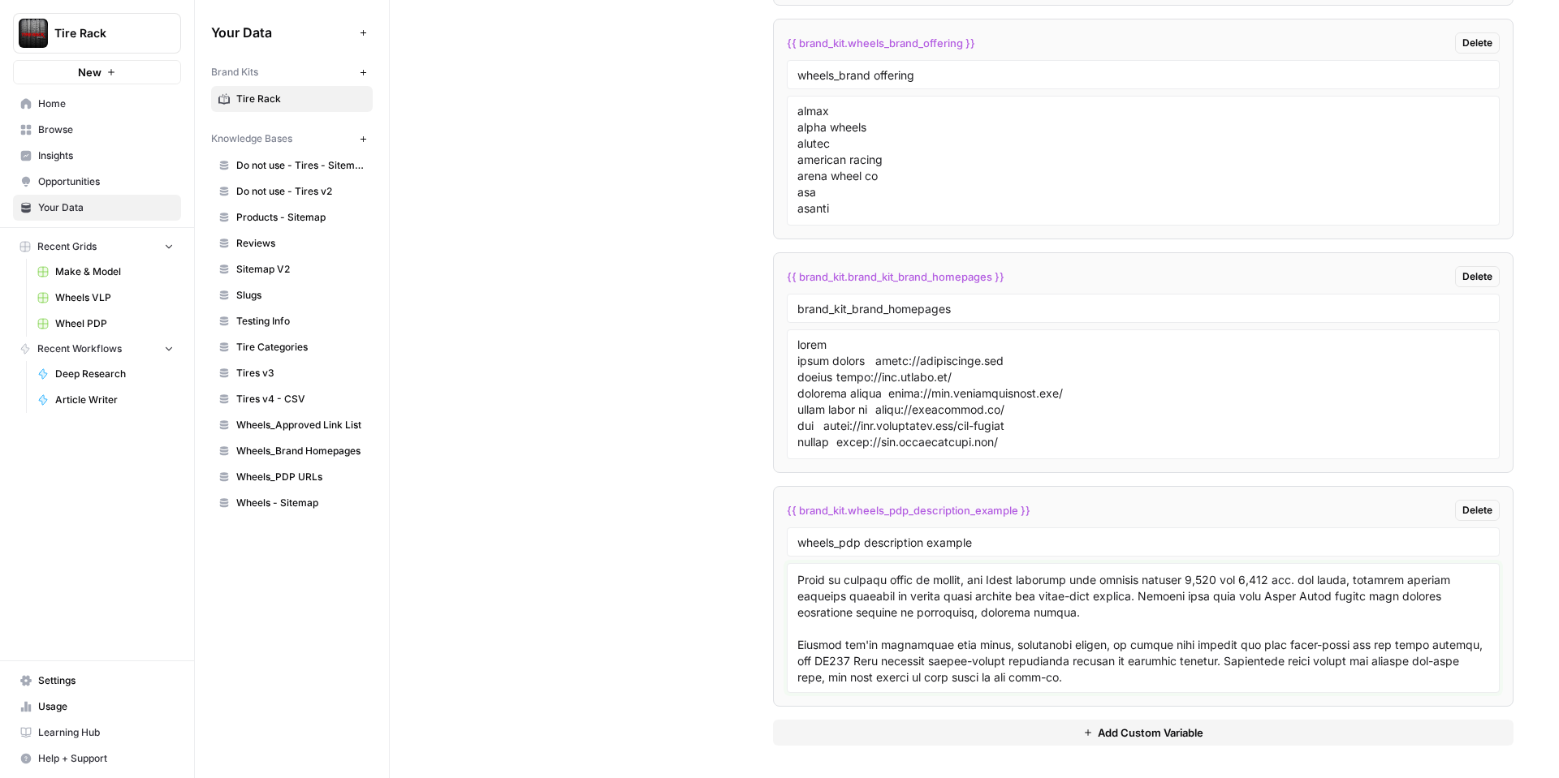
click at [1007, 649] on textarea at bounding box center [1143, 628] width 692 height 115
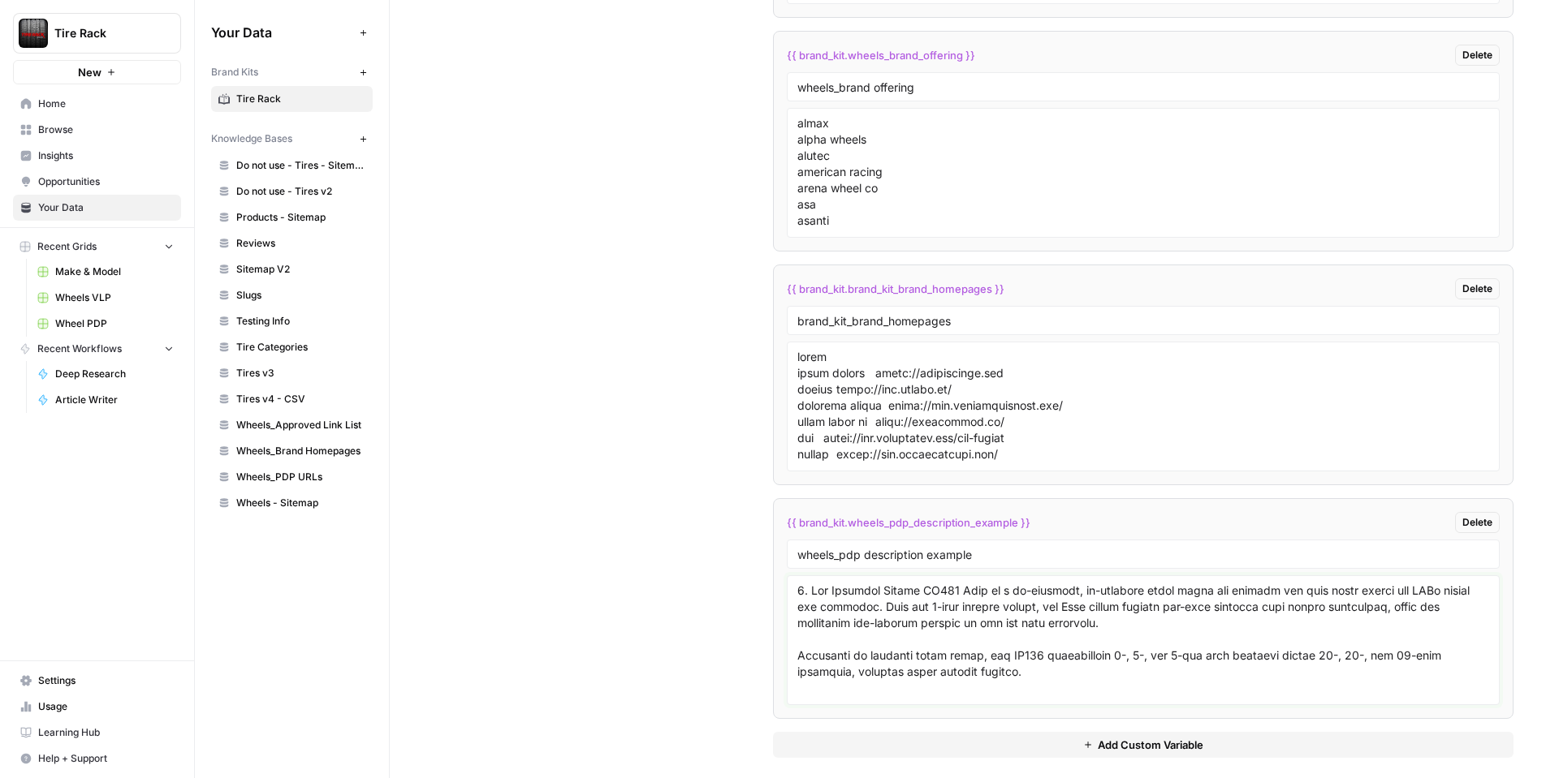
scroll to position [3805, 0]
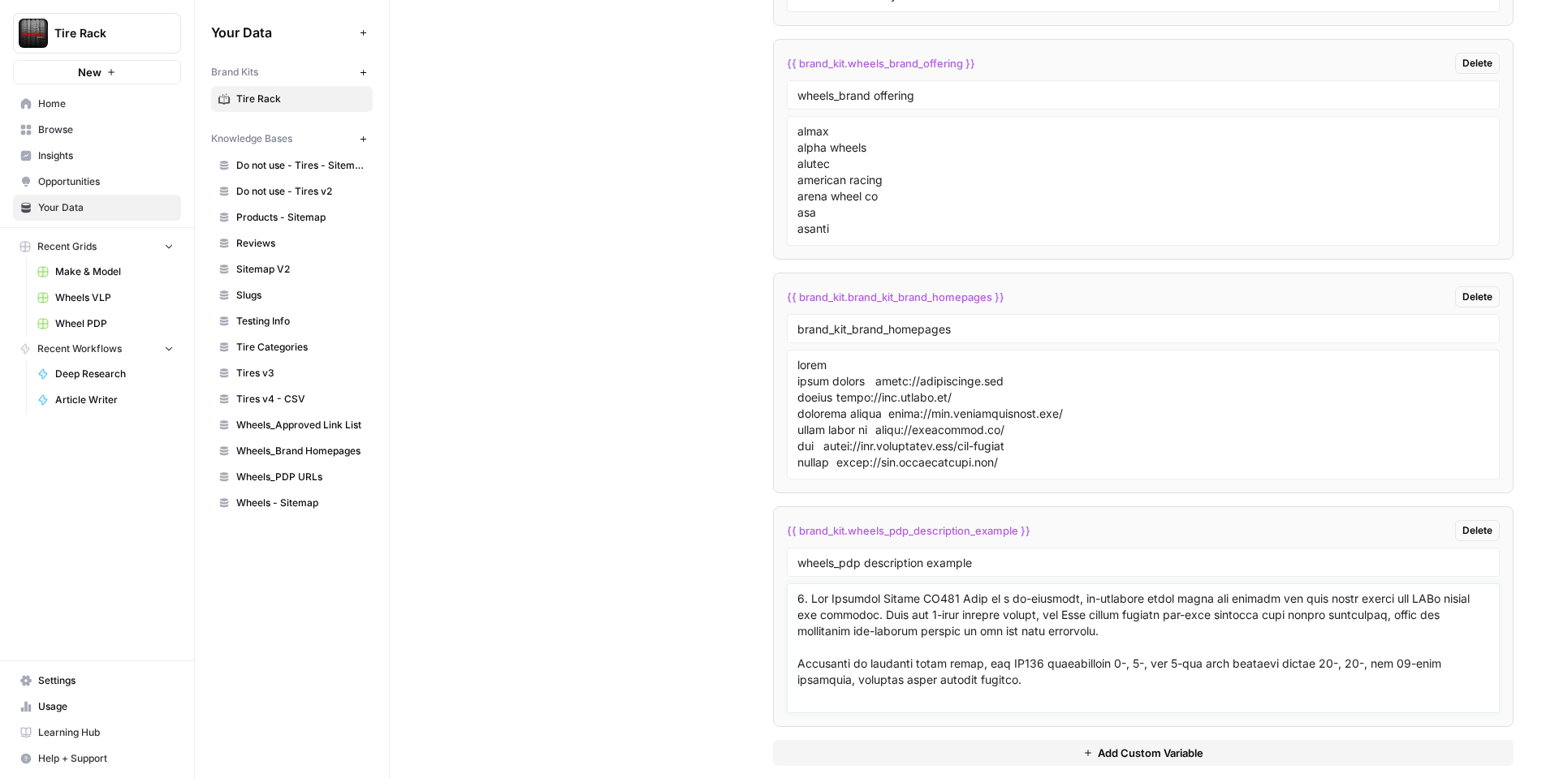
click at [979, 684] on textarea at bounding box center [1143, 648] width 692 height 115
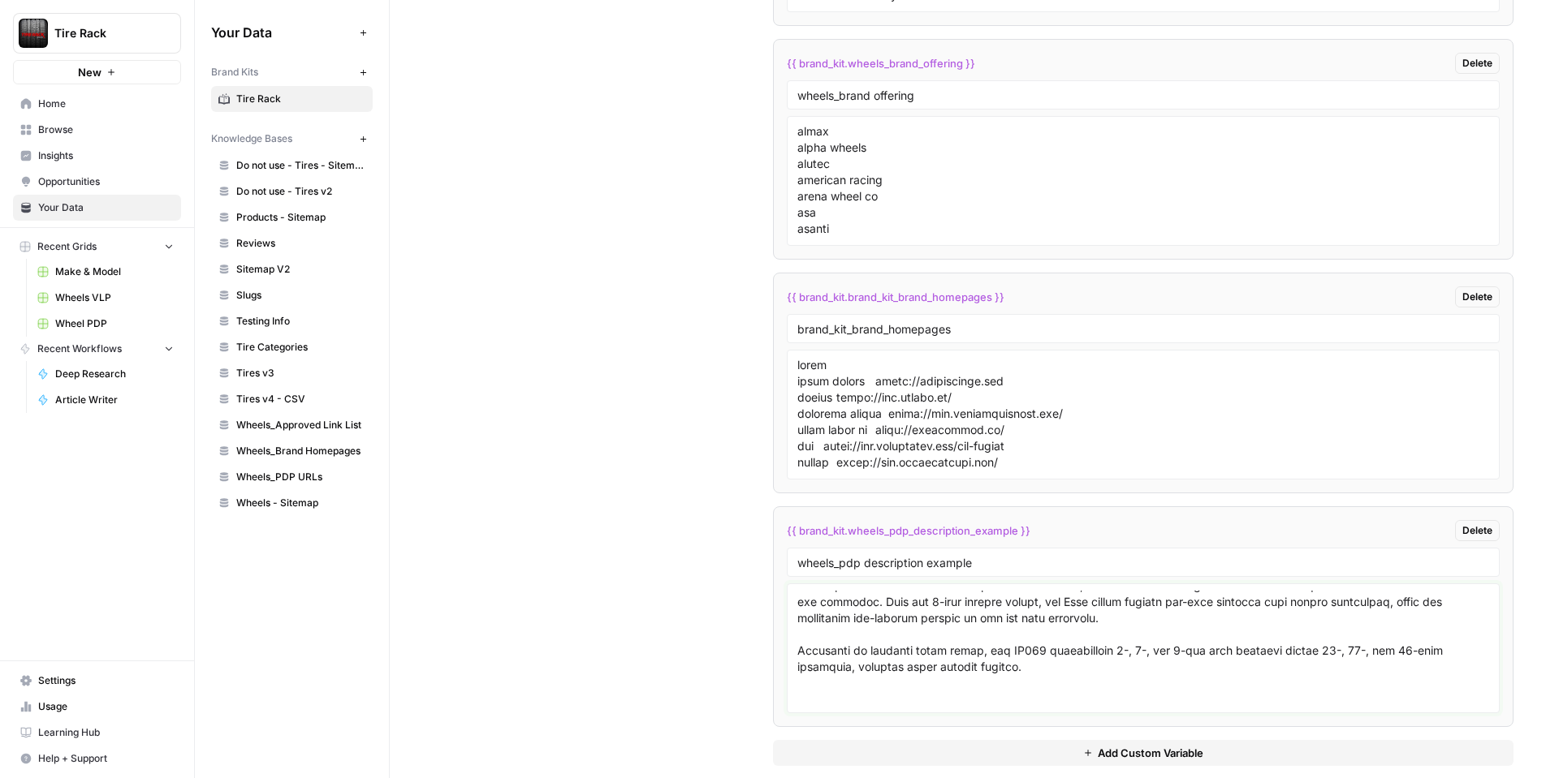
paste textarea "Whether you're conquering sand dunes, navigating trails, or making your weekend…"
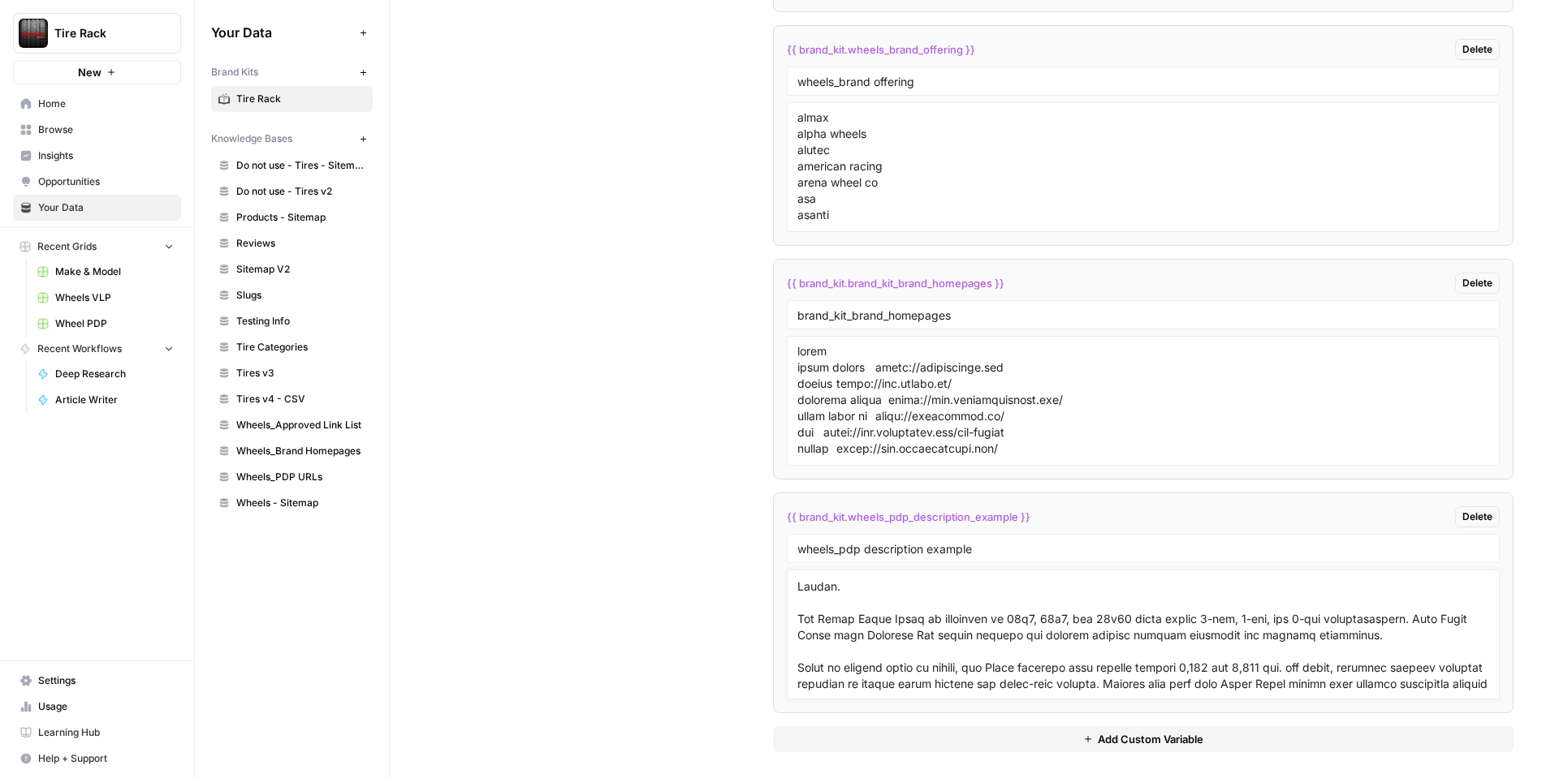
scroll to position [3826, 0]
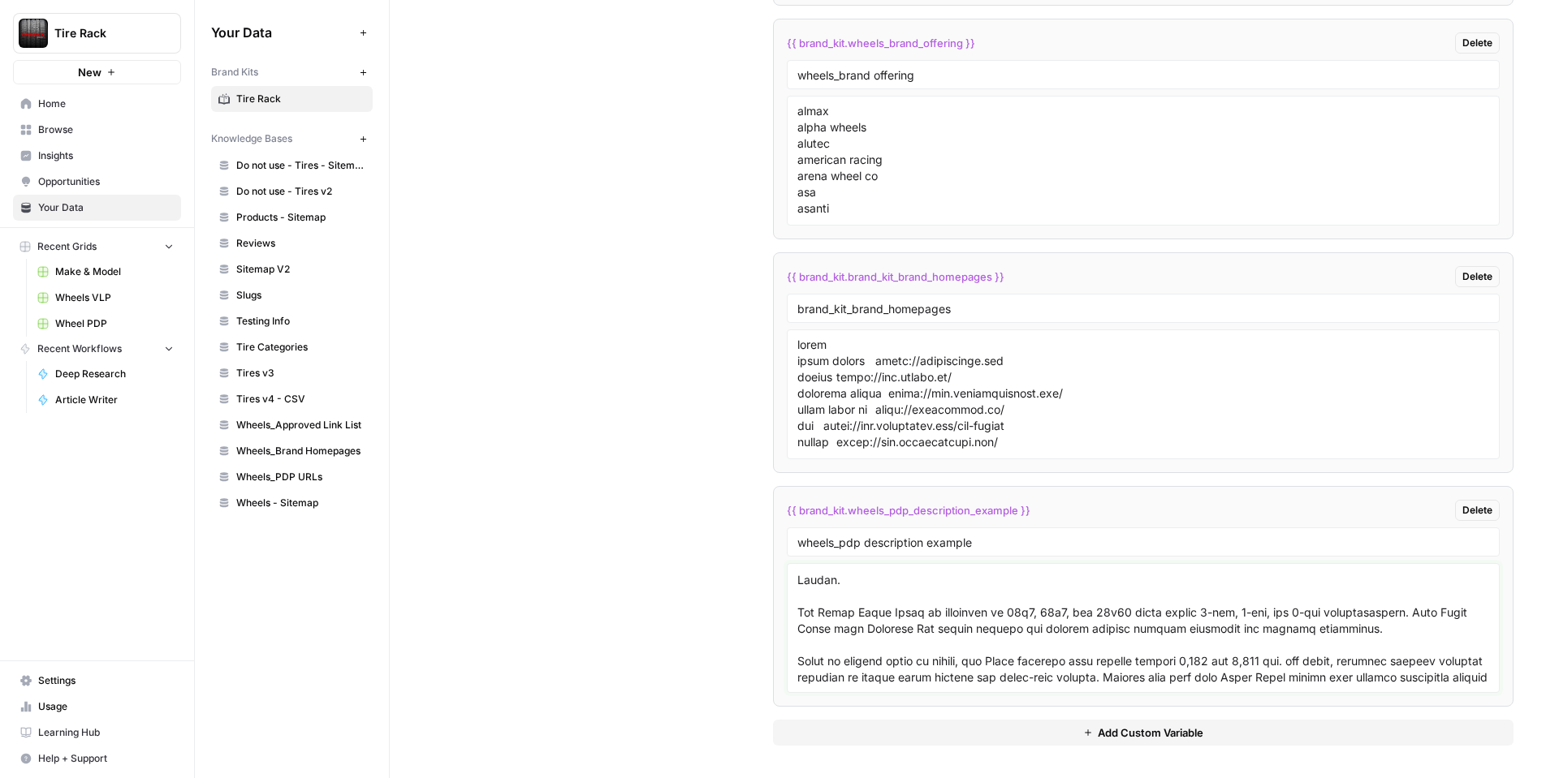
type textarea "1. The American Racing AR172 Baja is a go-anywhere, do-anything wheel built for…"
click at [84, 112] on link "Home" at bounding box center [97, 104] width 168 height 26
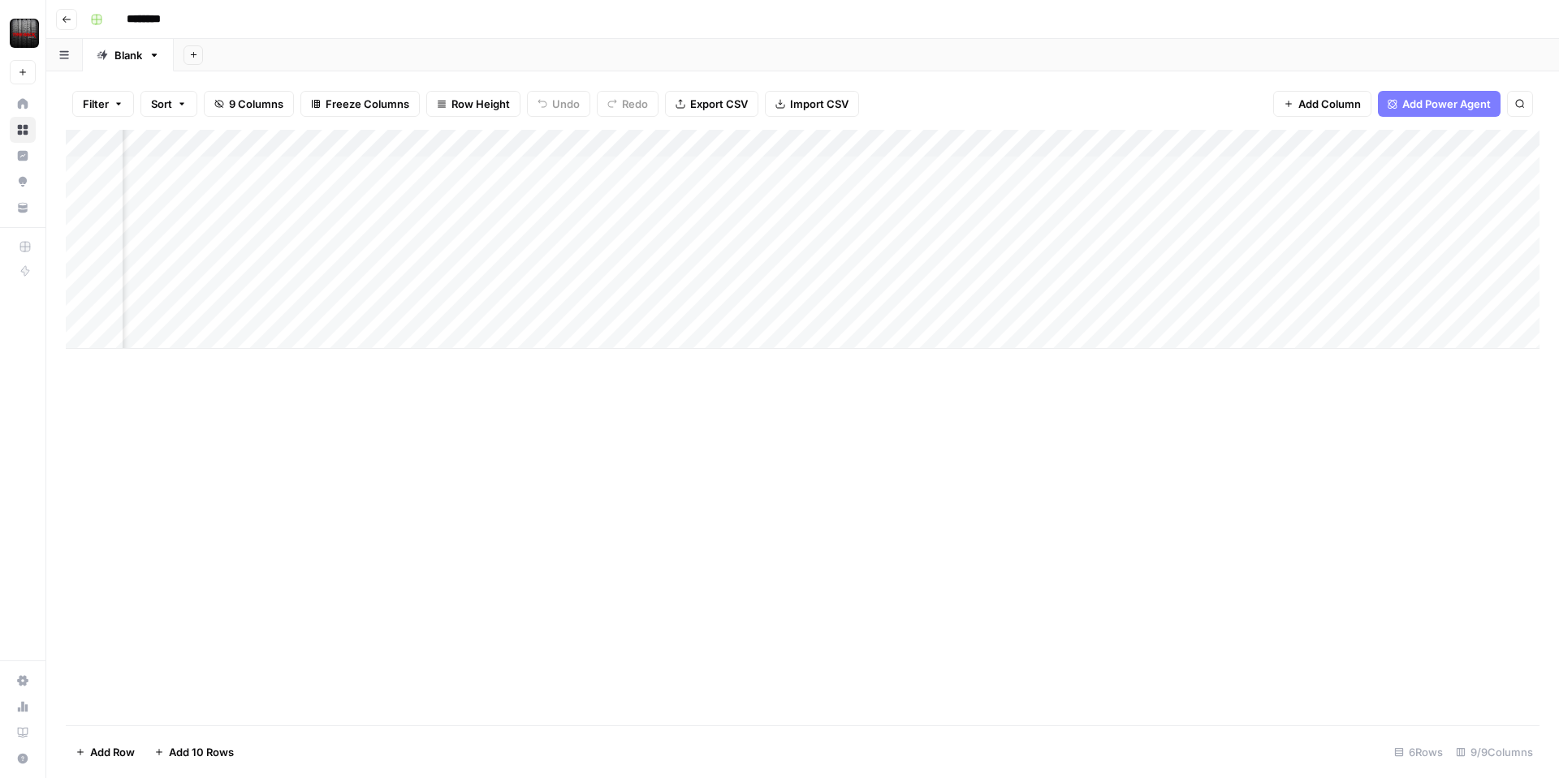
scroll to position [0, 308]
click at [1413, 144] on div "Add Column" at bounding box center [802, 239] width 1473 height 219
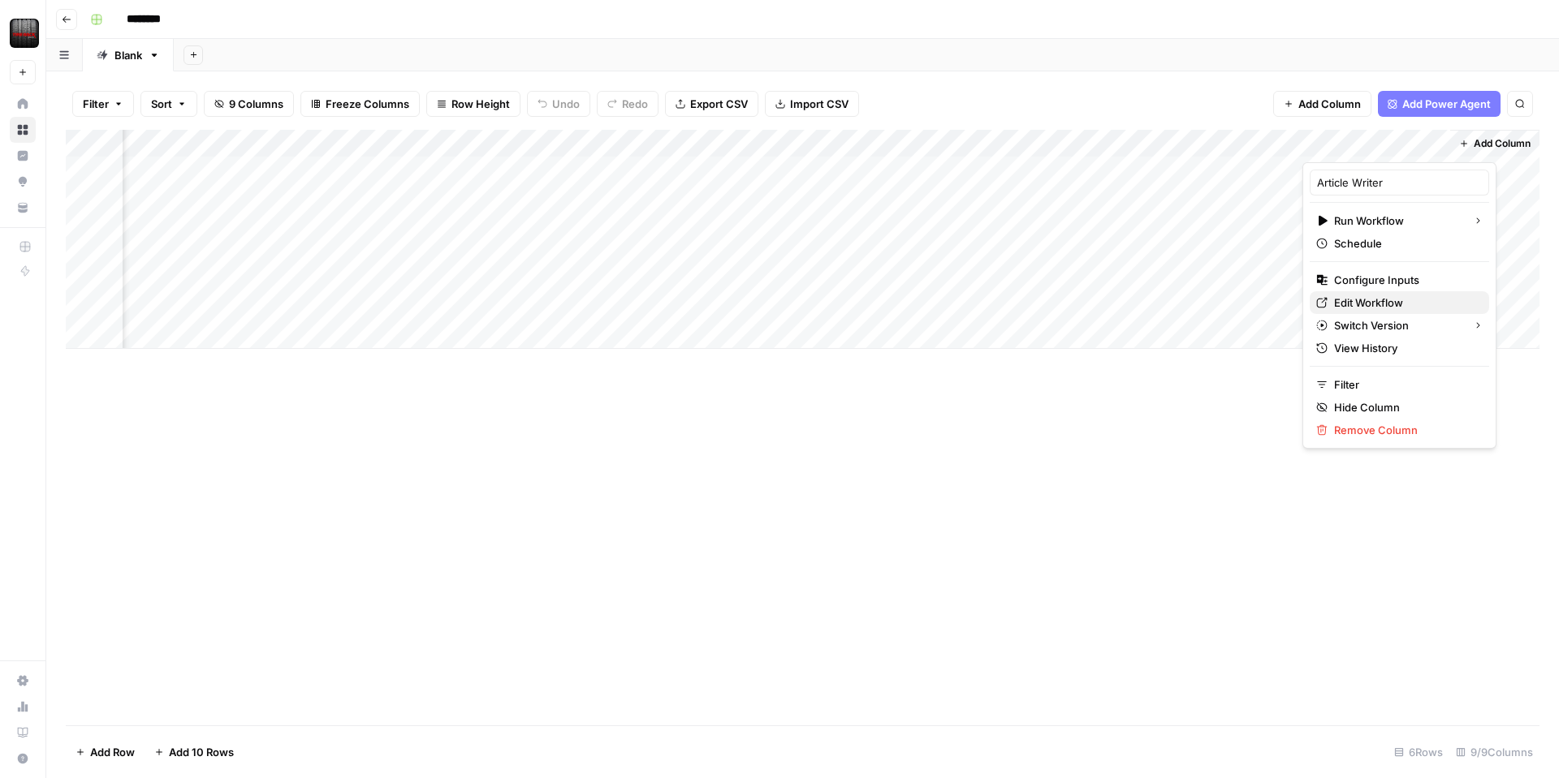
click at [1361, 296] on span "Edit Workflow" at bounding box center [1405, 303] width 142 height 16
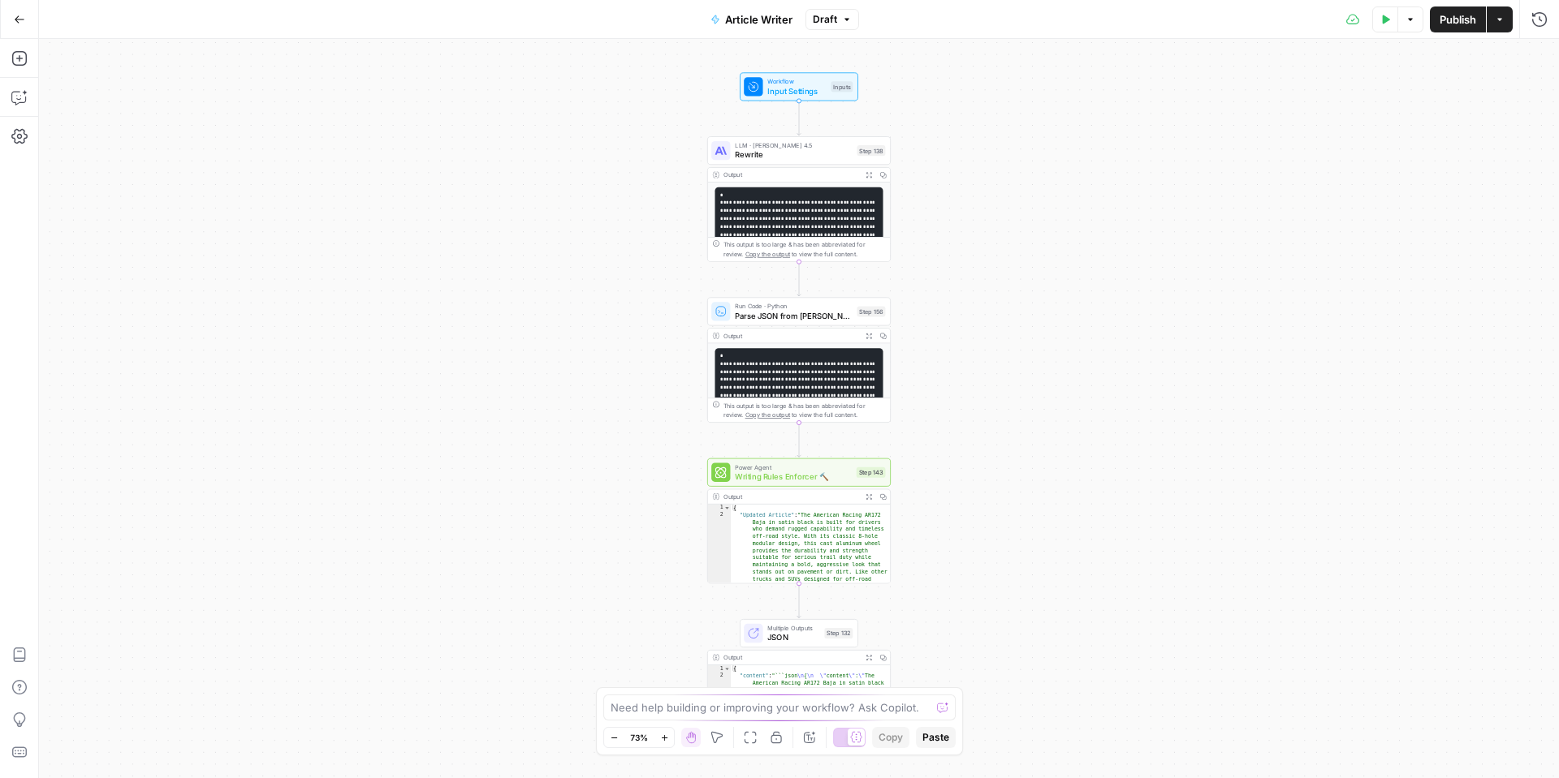
click at [1380, 19] on icon "button" at bounding box center [1385, 20] width 10 height 10
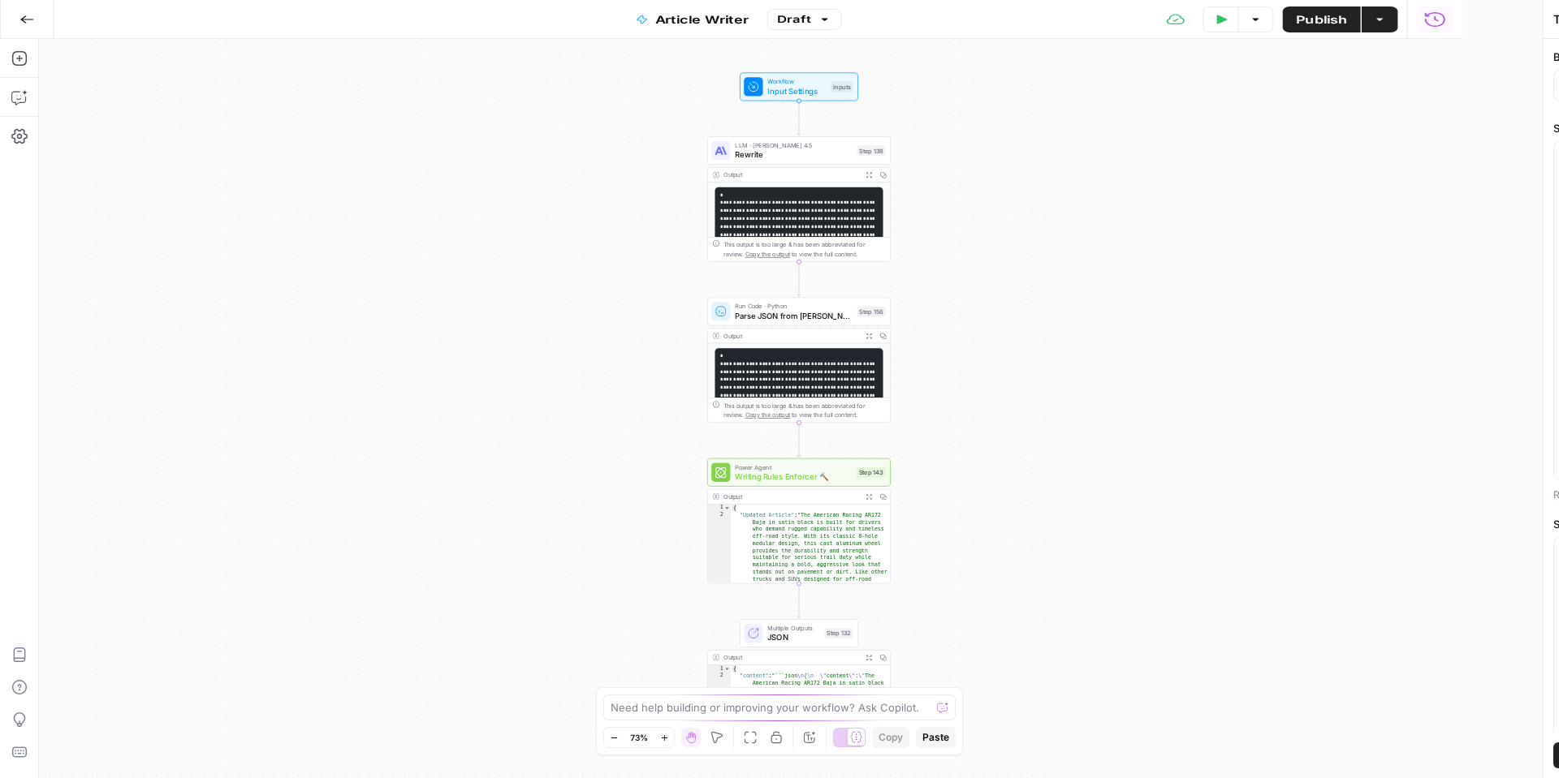
type input "Tire Rack"
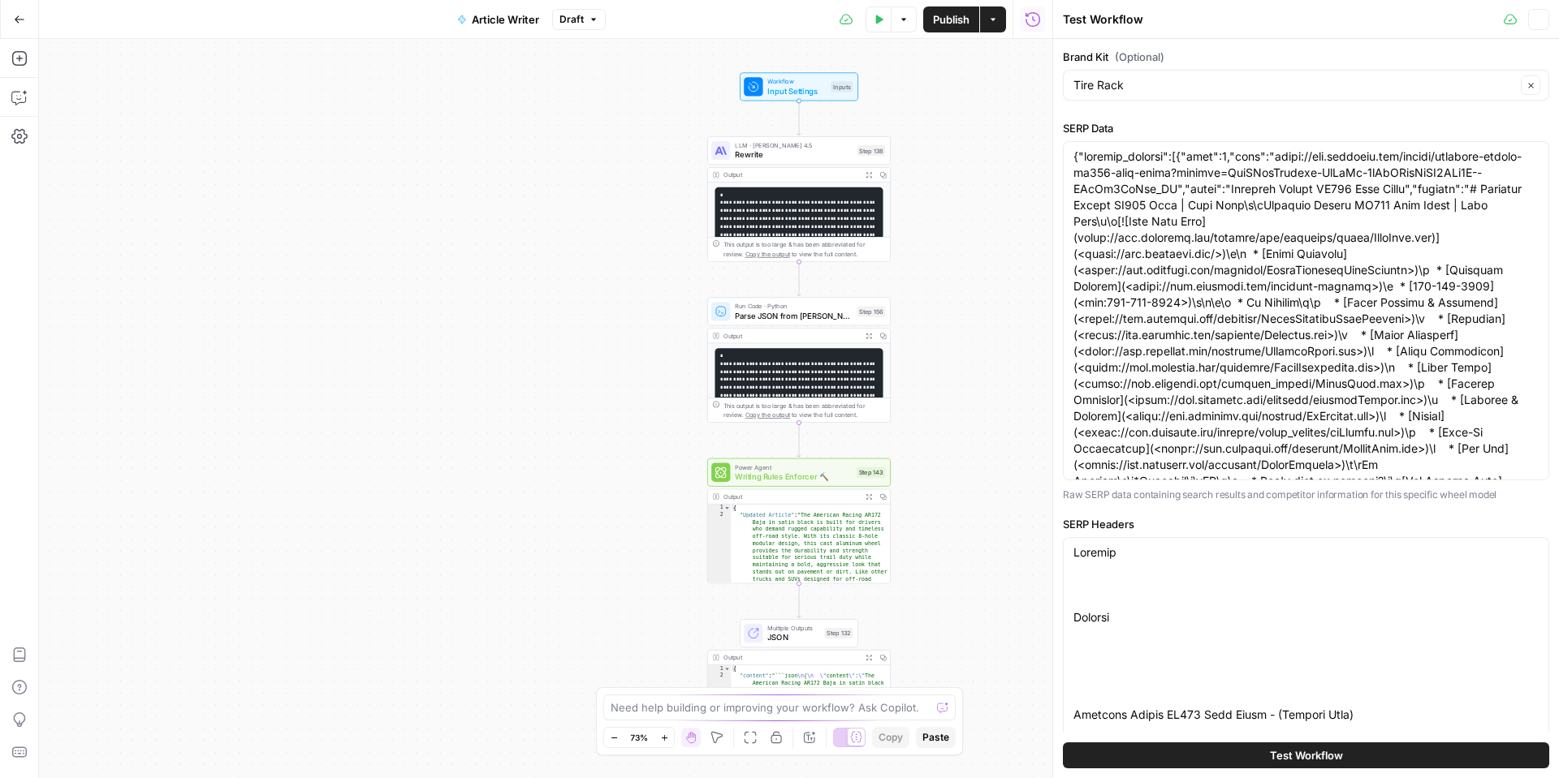
type input "Wheels_Approved Link List"
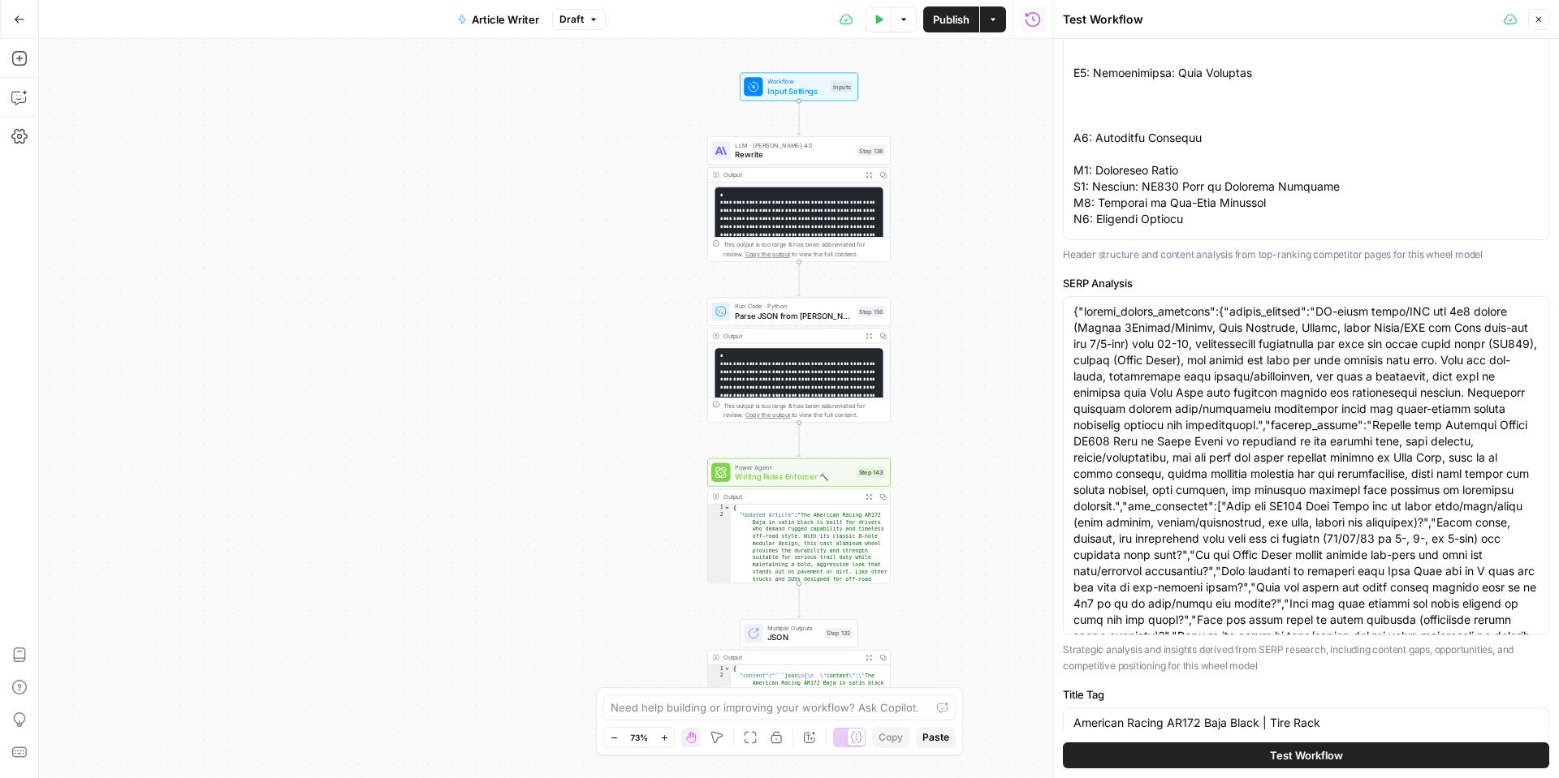
scroll to position [752, 0]
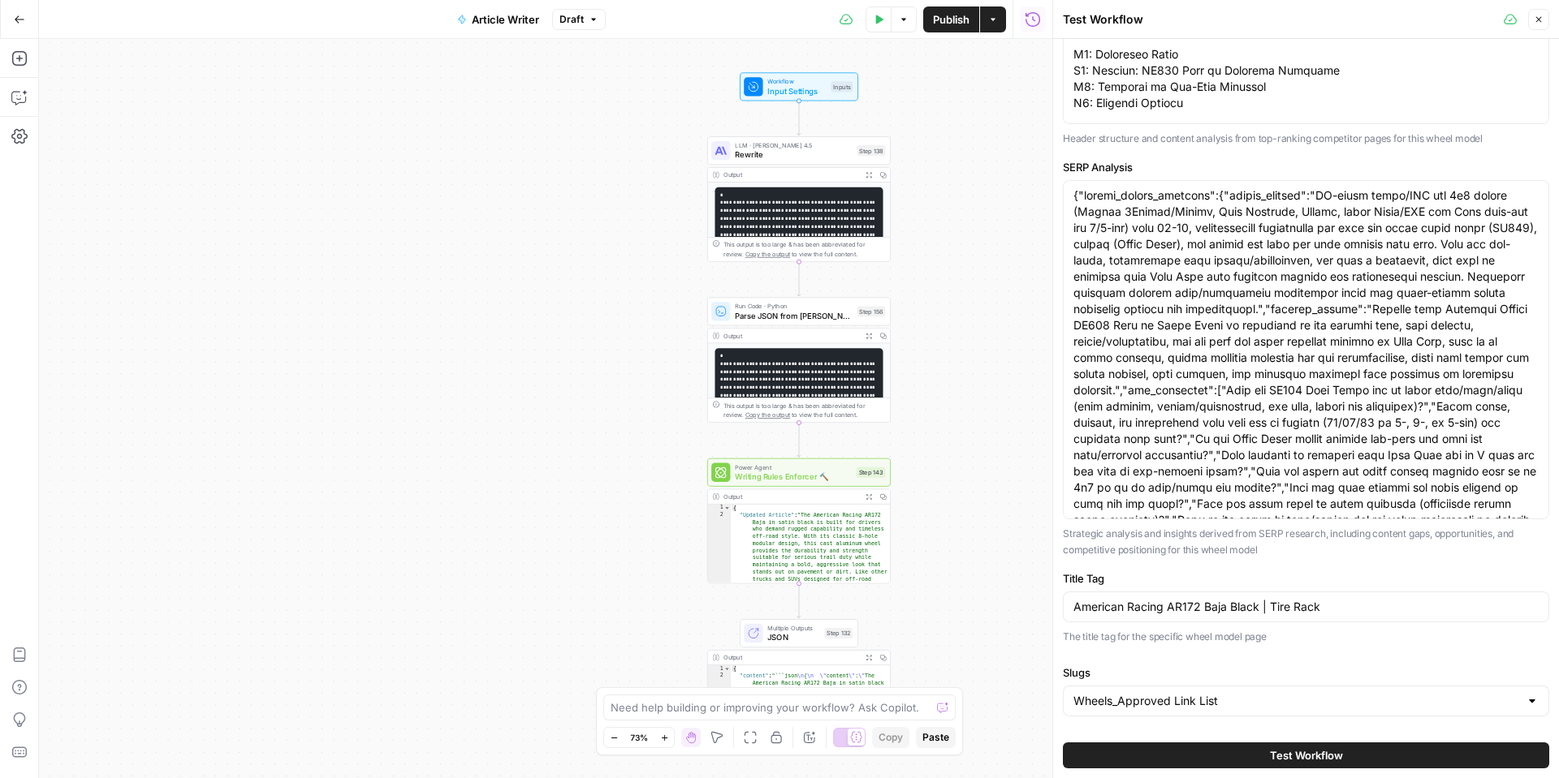
click at [1158, 753] on button "Test Workflow" at bounding box center [1306, 756] width 486 height 26
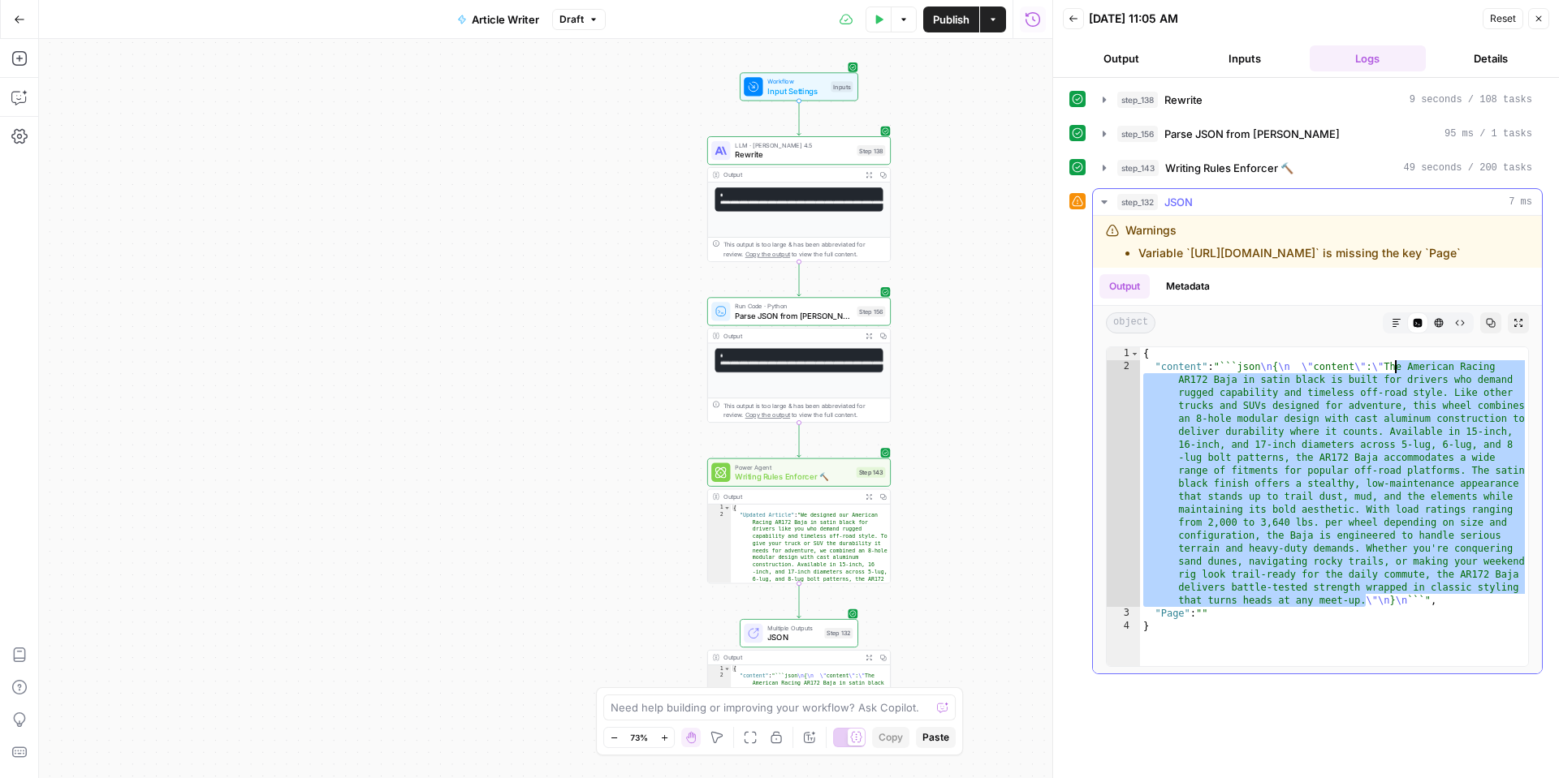
drag, startPoint x: 1365, startPoint y: 601, endPoint x: 1396, endPoint y: 364, distance: 239.9
click at [1396, 364] on div "{ "content" : "```json \n { \n \" content \" : \" The American Racing AR172 Baj…" at bounding box center [1334, 519] width 388 height 345
